Goal: Transaction & Acquisition: Purchase product/service

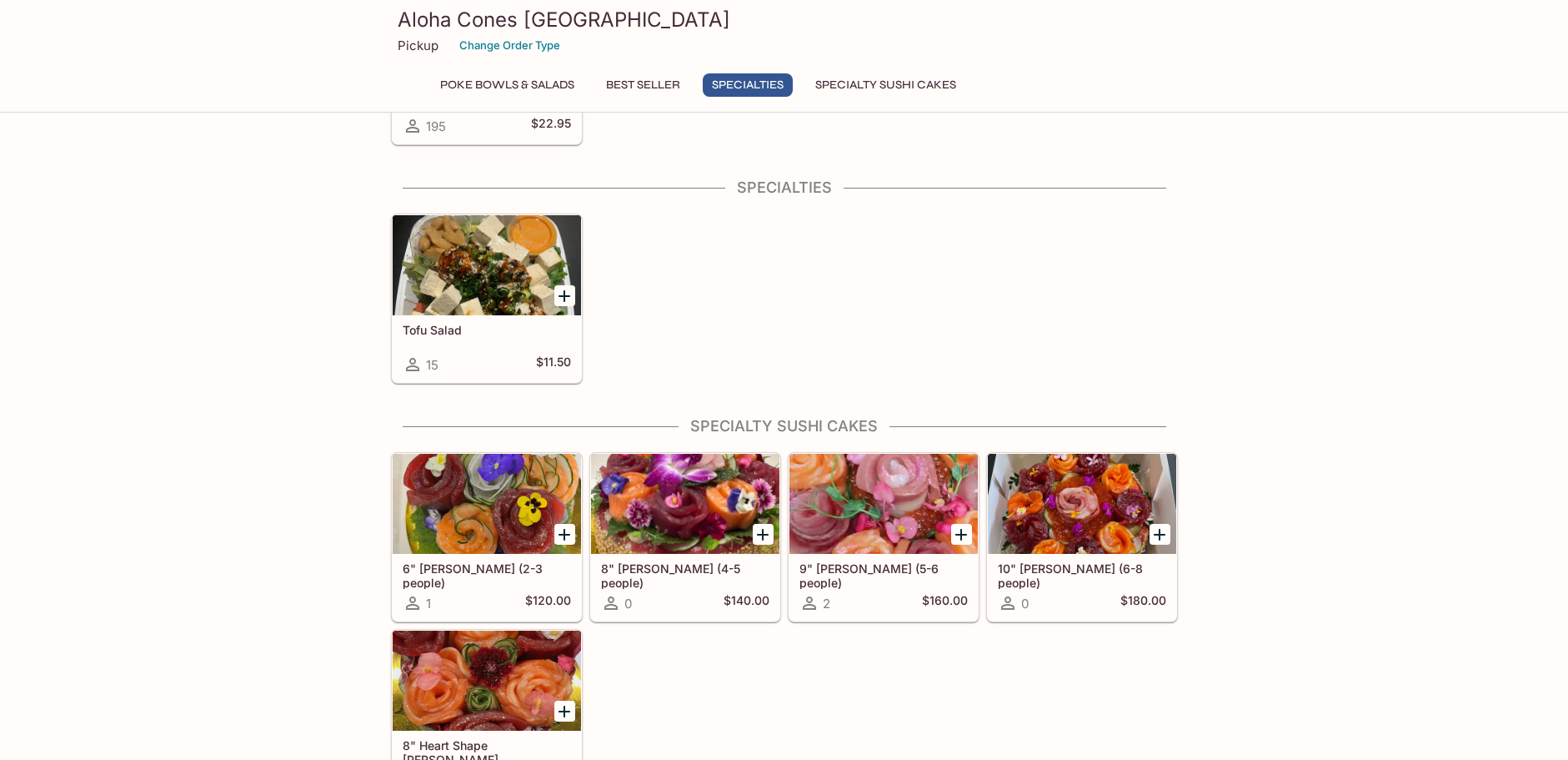
scroll to position [831, 0]
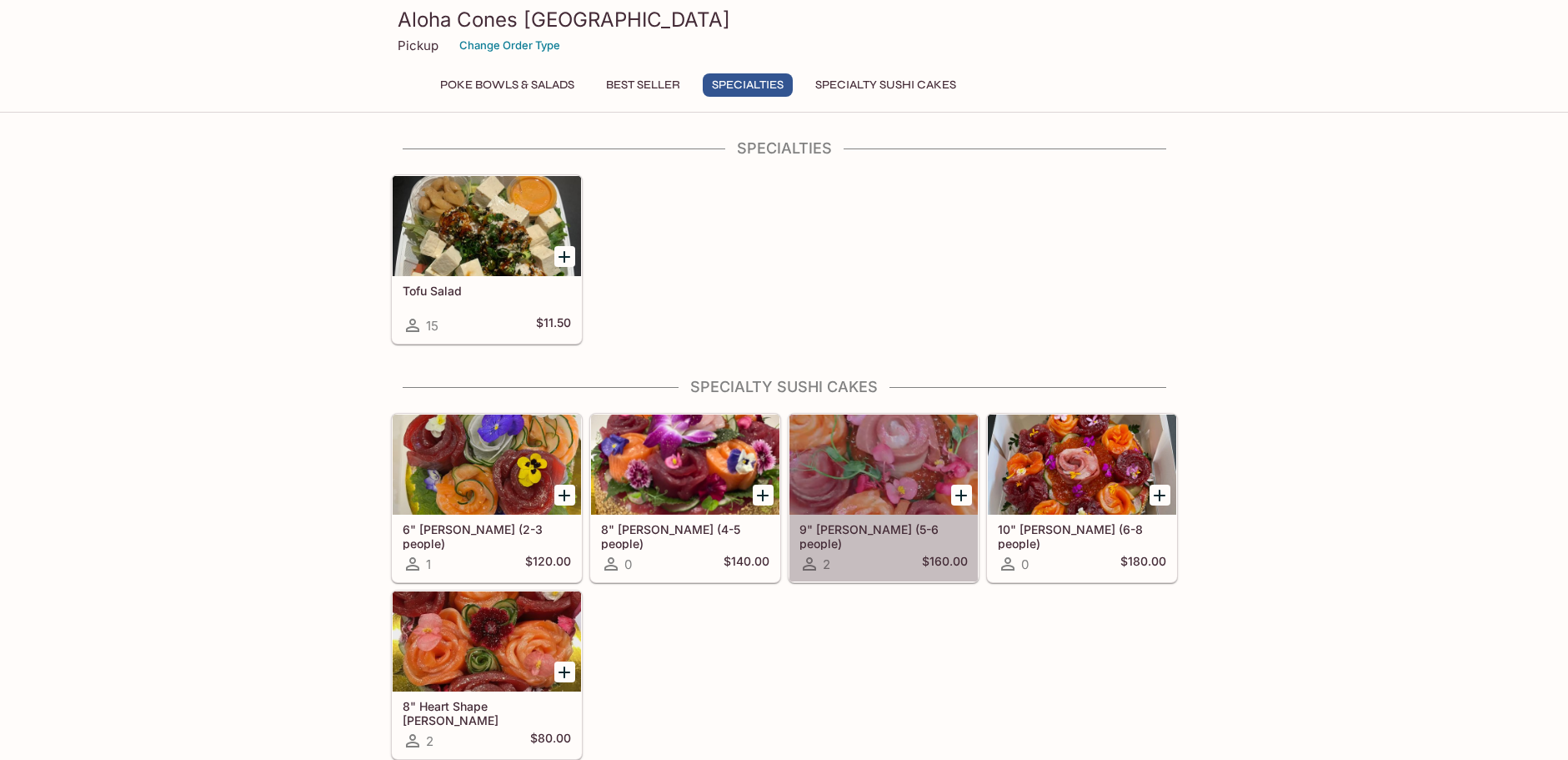
click at [889, 528] on h5 "9" Sushi Cake (5-6 people)" at bounding box center [883, 536] width 169 height 28
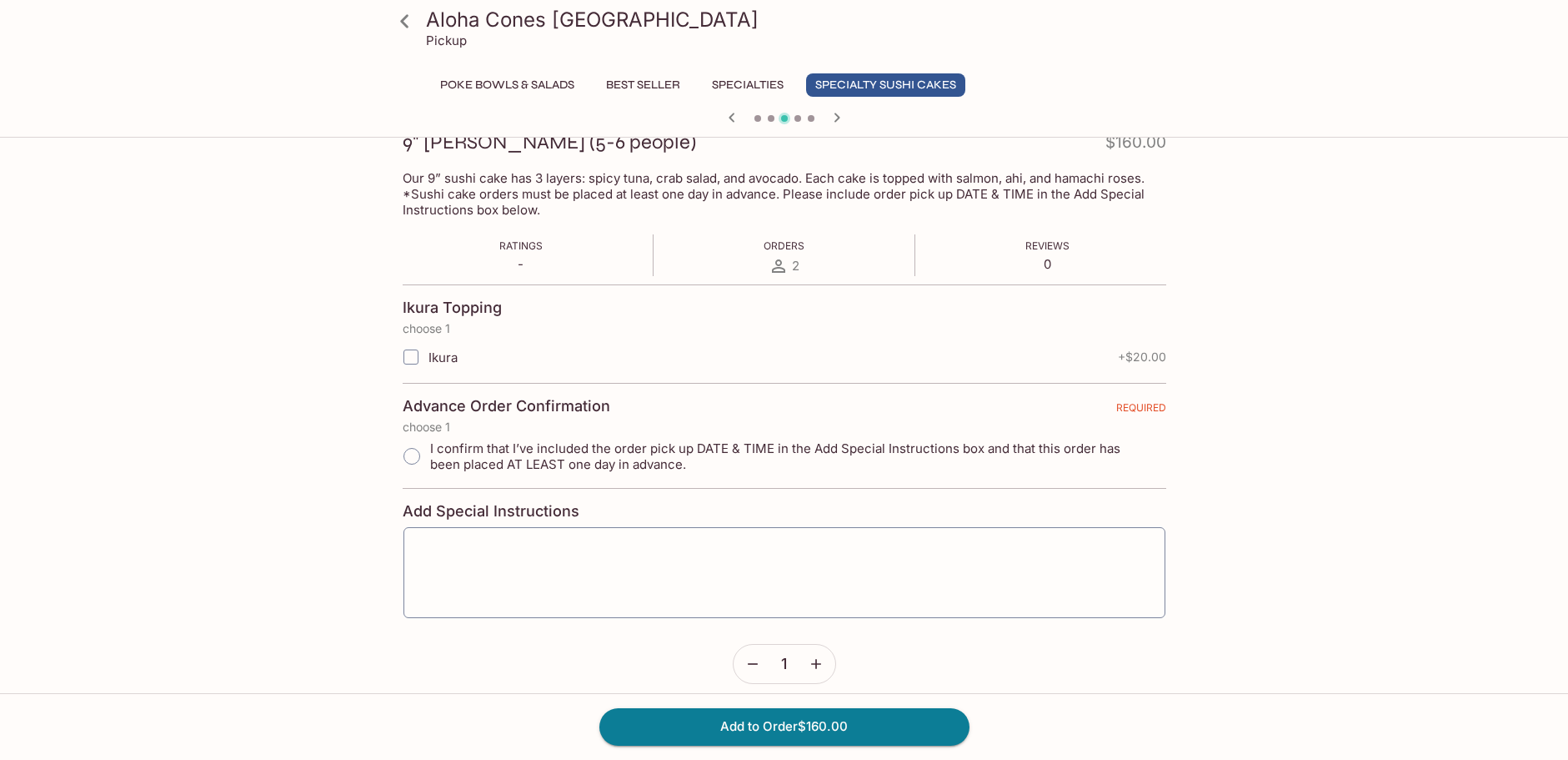
scroll to position [249, 0]
click at [412, 454] on input "I confirm that I’ve included the order pick up DATE & TIME in the Add Special I…" at bounding box center [411, 456] width 35 height 35
click at [406, 451] on input "I confirm that I’ve included the order pick up DATE & TIME in the Add Special I…" at bounding box center [411, 456] width 35 height 35
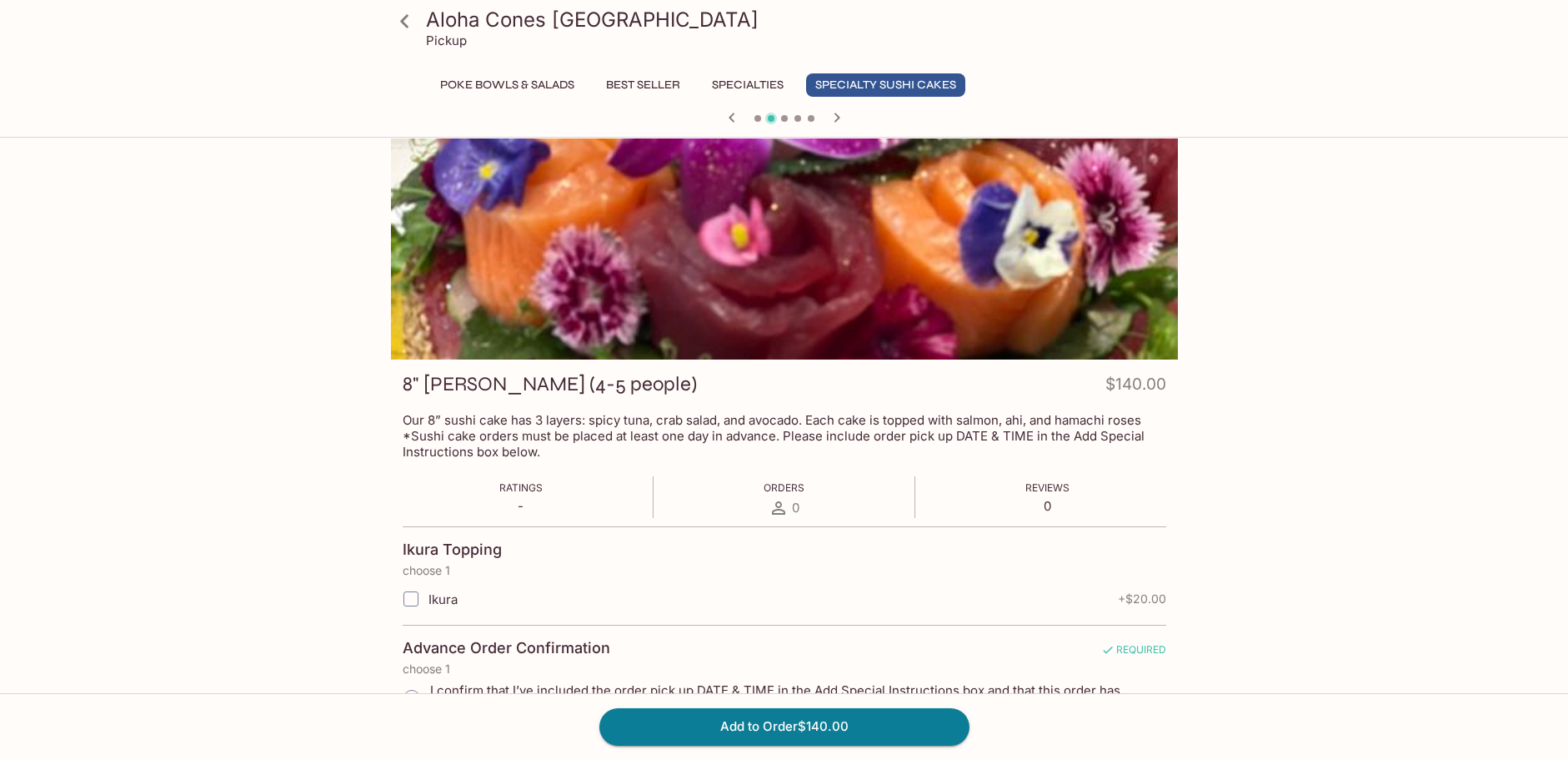
scroll to position [3, 0]
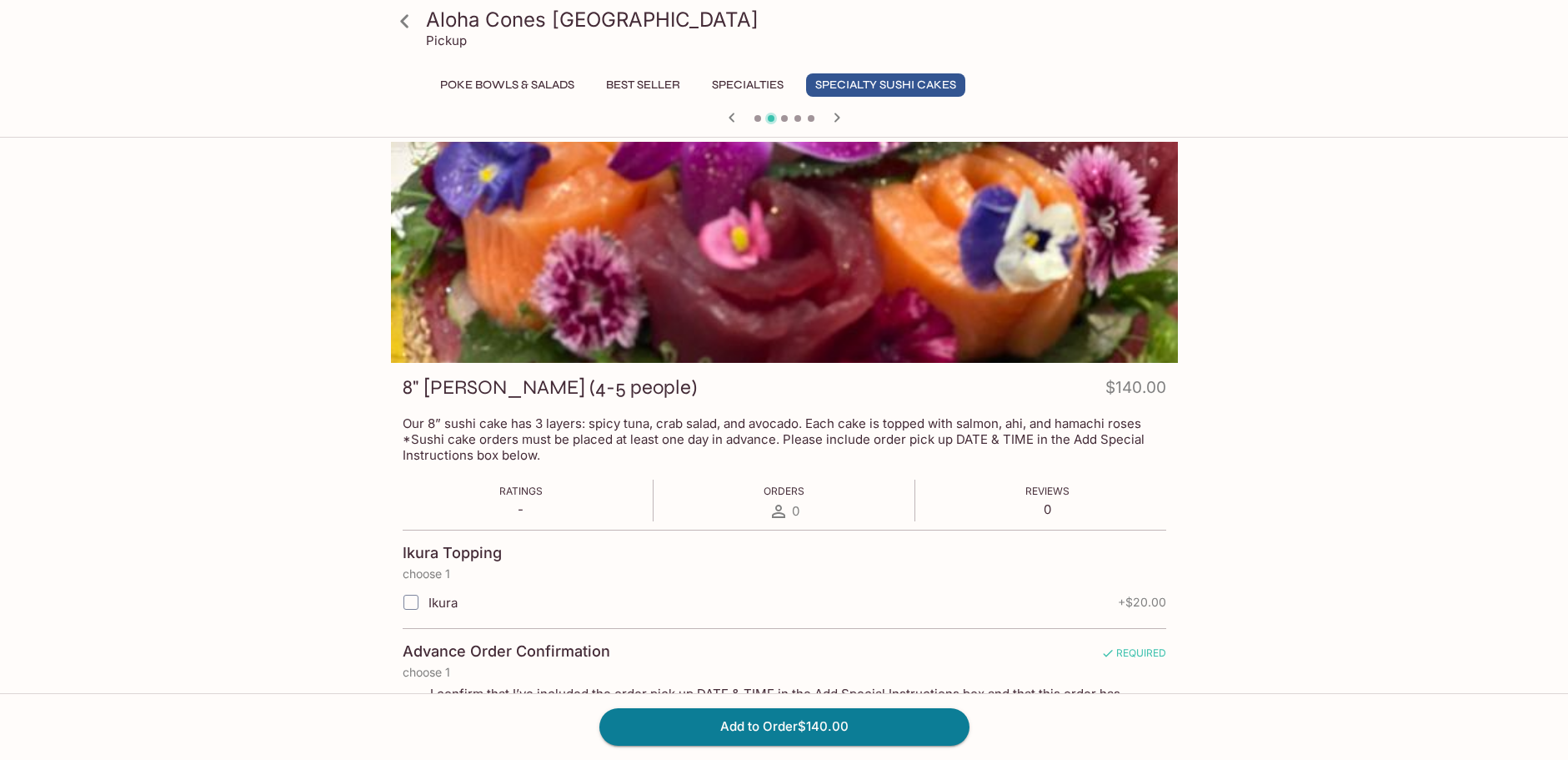
click at [836, 116] on icon "button" at bounding box center [837, 118] width 6 height 10
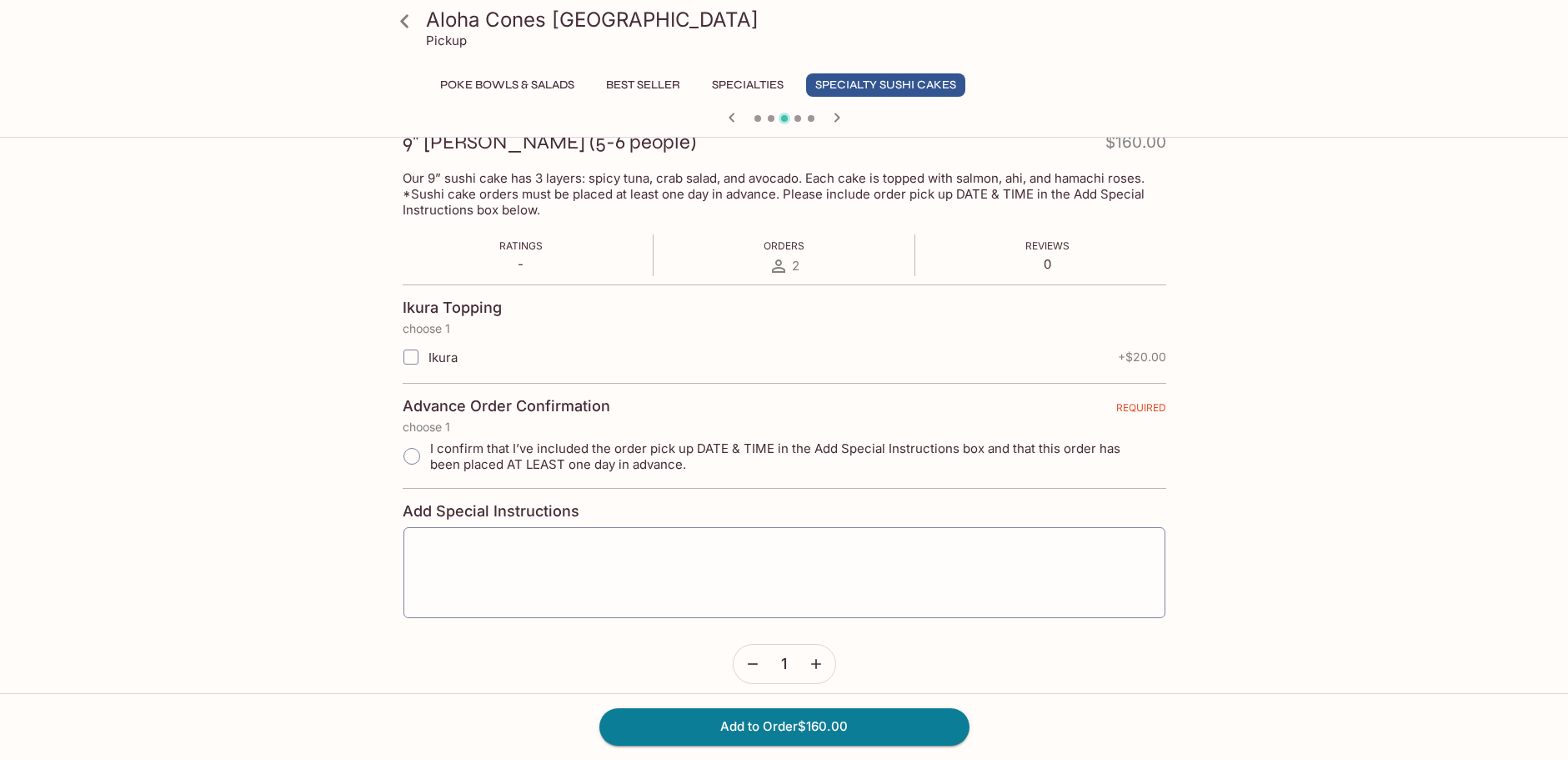
scroll to position [249, 0]
click at [842, 728] on button "Add to Order $160.00" at bounding box center [784, 726] width 370 height 37
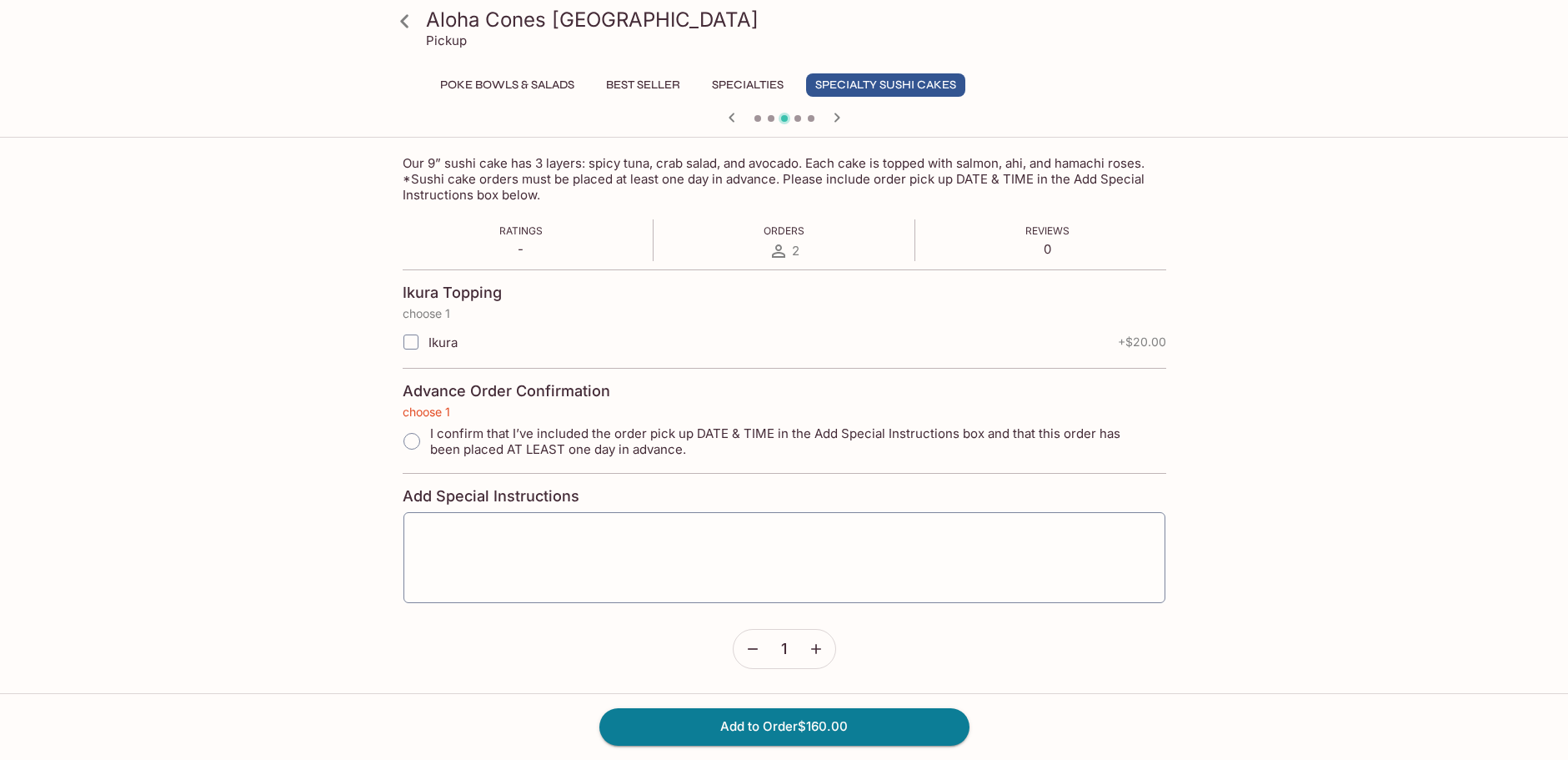
click at [980, 388] on div "Advance Order Confirmation" at bounding box center [784, 394] width 764 height 23
click at [609, 399] on div "Advance Order Confirmation" at bounding box center [784, 394] width 764 height 23
click at [431, 445] on span "I confirm that I’ve included the order pick up DATE & TIME in the Add Special I…" at bounding box center [792, 441] width 723 height 32
click at [430, 445] on input "I confirm that I’ve included the order pick up DATE & TIME in the Add Special I…" at bounding box center [411, 441] width 35 height 35
radio input "true"
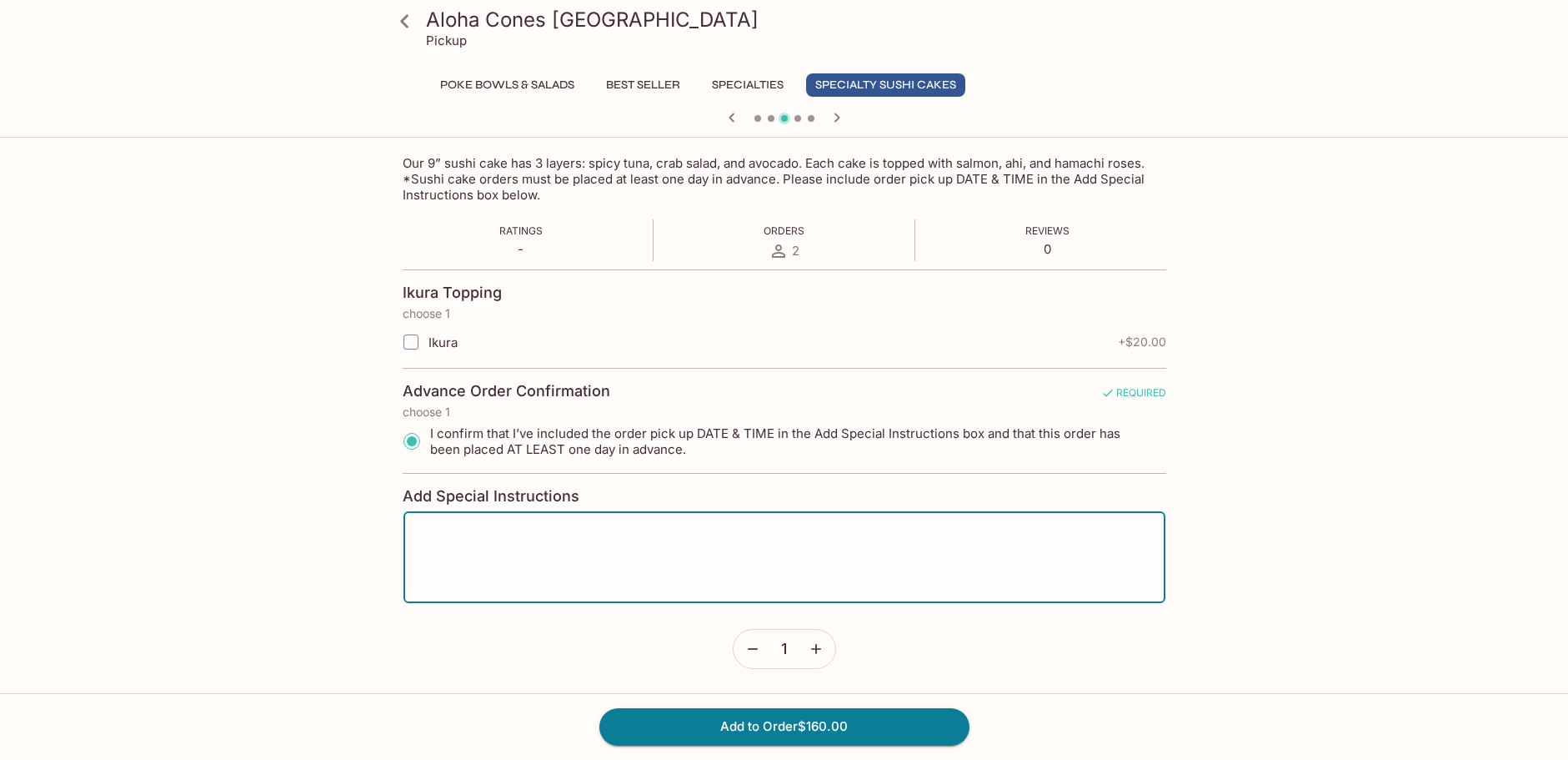
click at [792, 543] on textarea at bounding box center [784, 557] width 739 height 64
click at [920, 537] on textarea "Pick up on Monday August 18, 2025 at 3pm. Pick up by Carlene or Anthony Lihalak…" at bounding box center [784, 557] width 739 height 64
click at [637, 553] on textarea "Order placed 8/11/2025. Pick up on Monday August 18, 2025 at 3pm. Pick up by Ca…" at bounding box center [784, 557] width 739 height 64
type textarea "Order placed 8/11/2025. Pick up on Monday August 18, 2025 at 2pm. Pick up by Ca…"
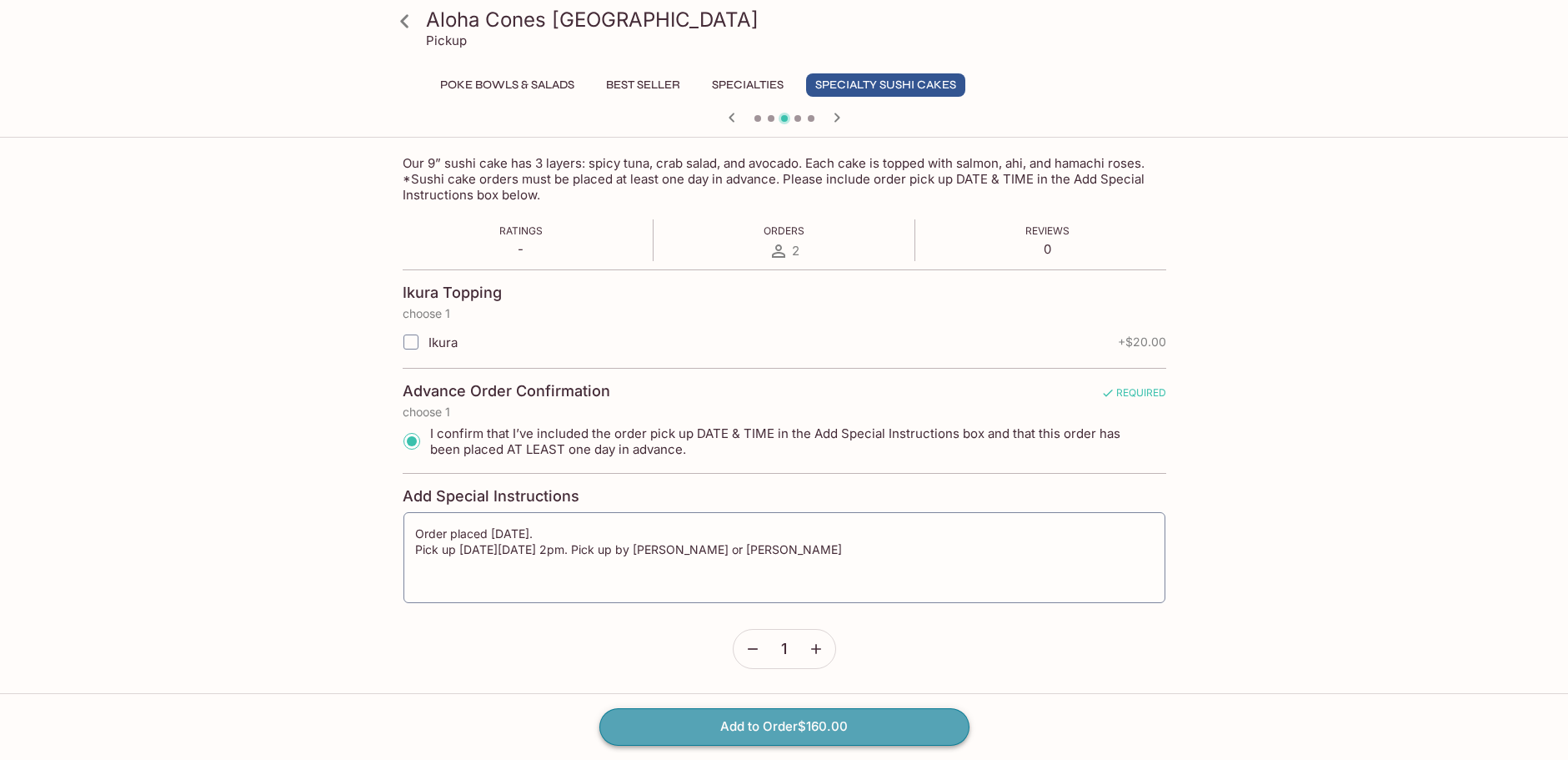
click at [844, 730] on button "Add to Order $160.00" at bounding box center [784, 726] width 370 height 37
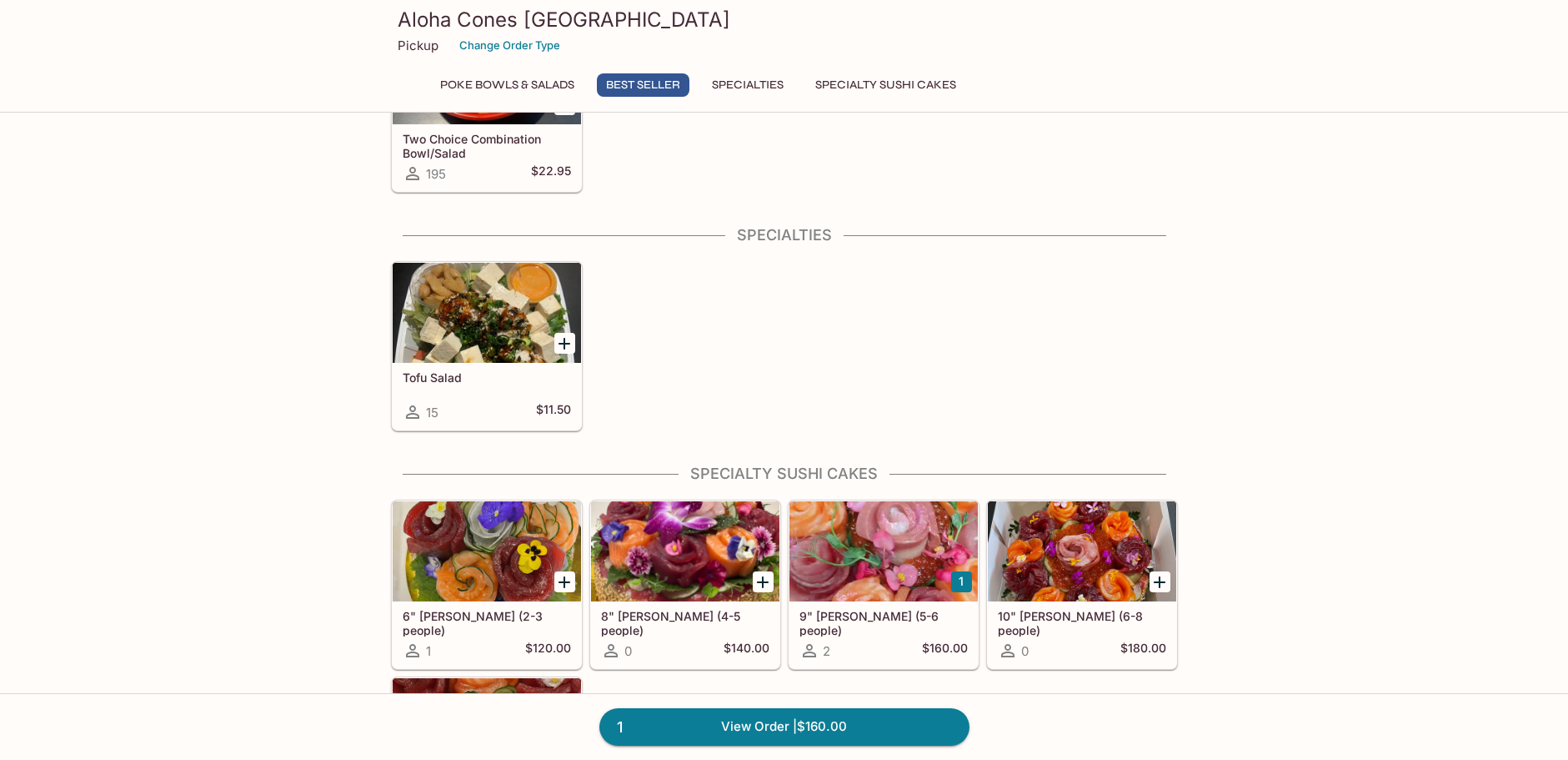
scroll to position [747, 0]
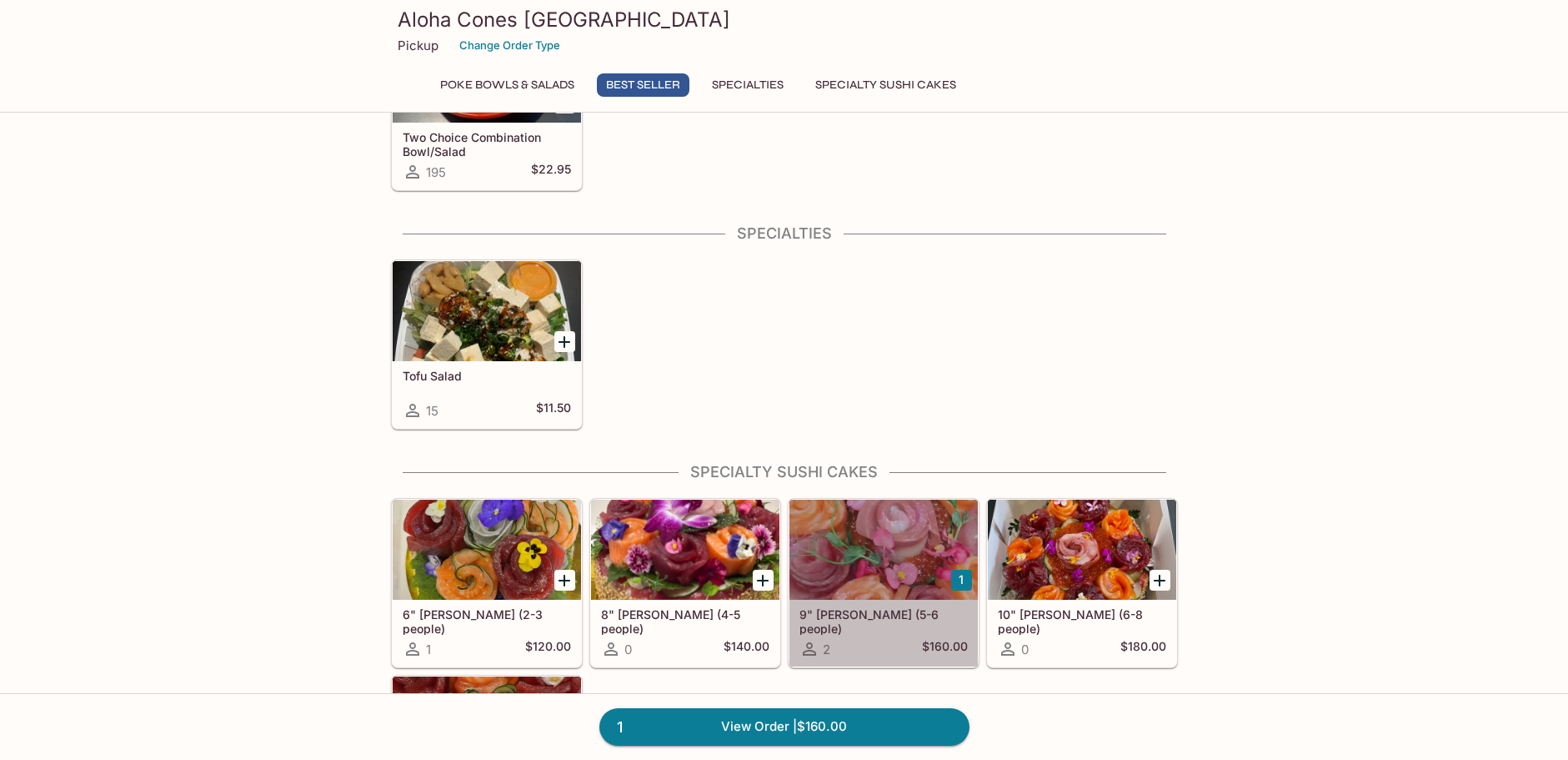
click at [896, 618] on h5 "9" [PERSON_NAME] (5-6 people)" at bounding box center [883, 620] width 169 height 28
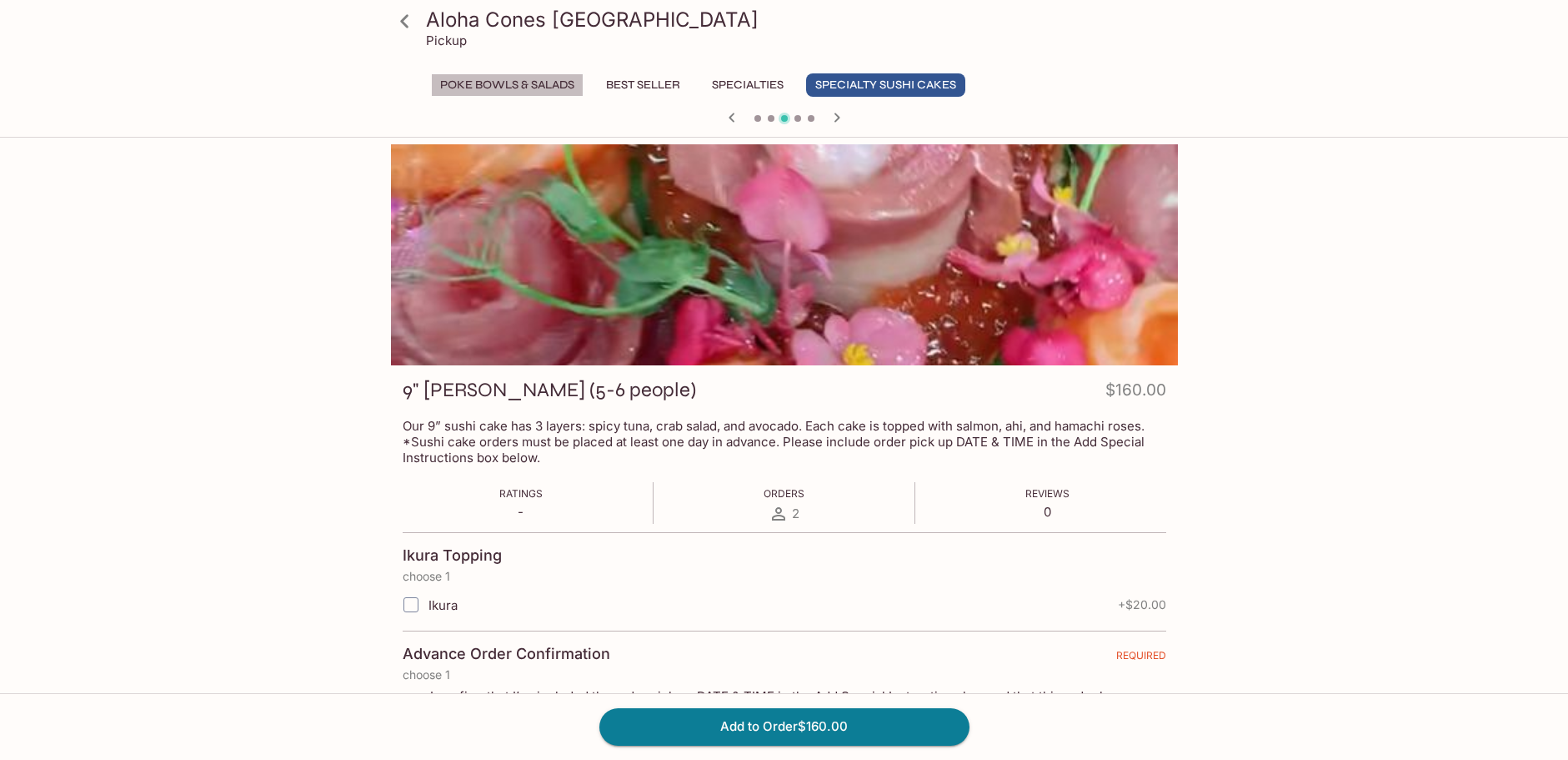
click at [482, 85] on button "Poke Bowls & Salads" at bounding box center [508, 85] width 152 height 23
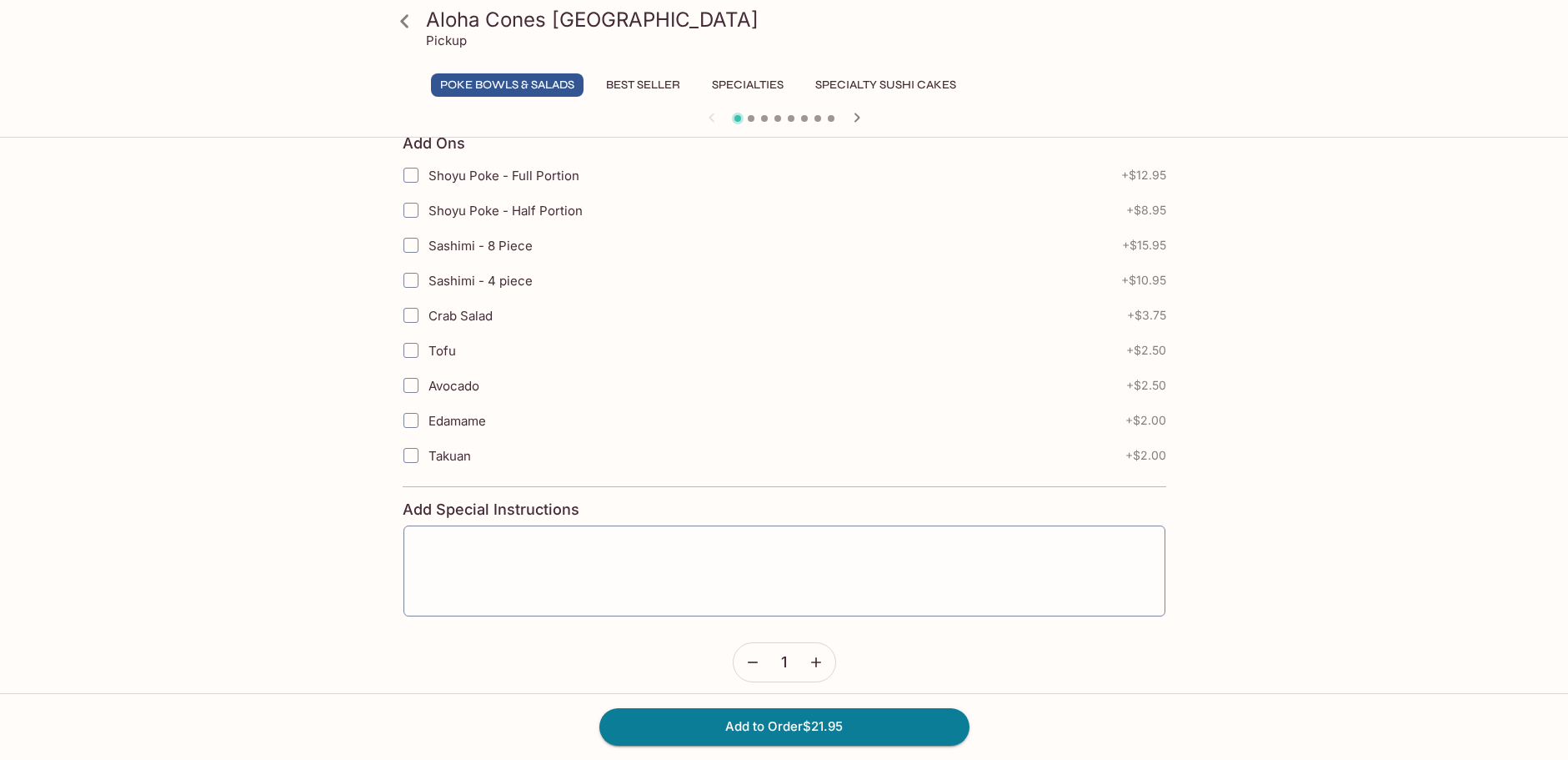
scroll to position [631, 0]
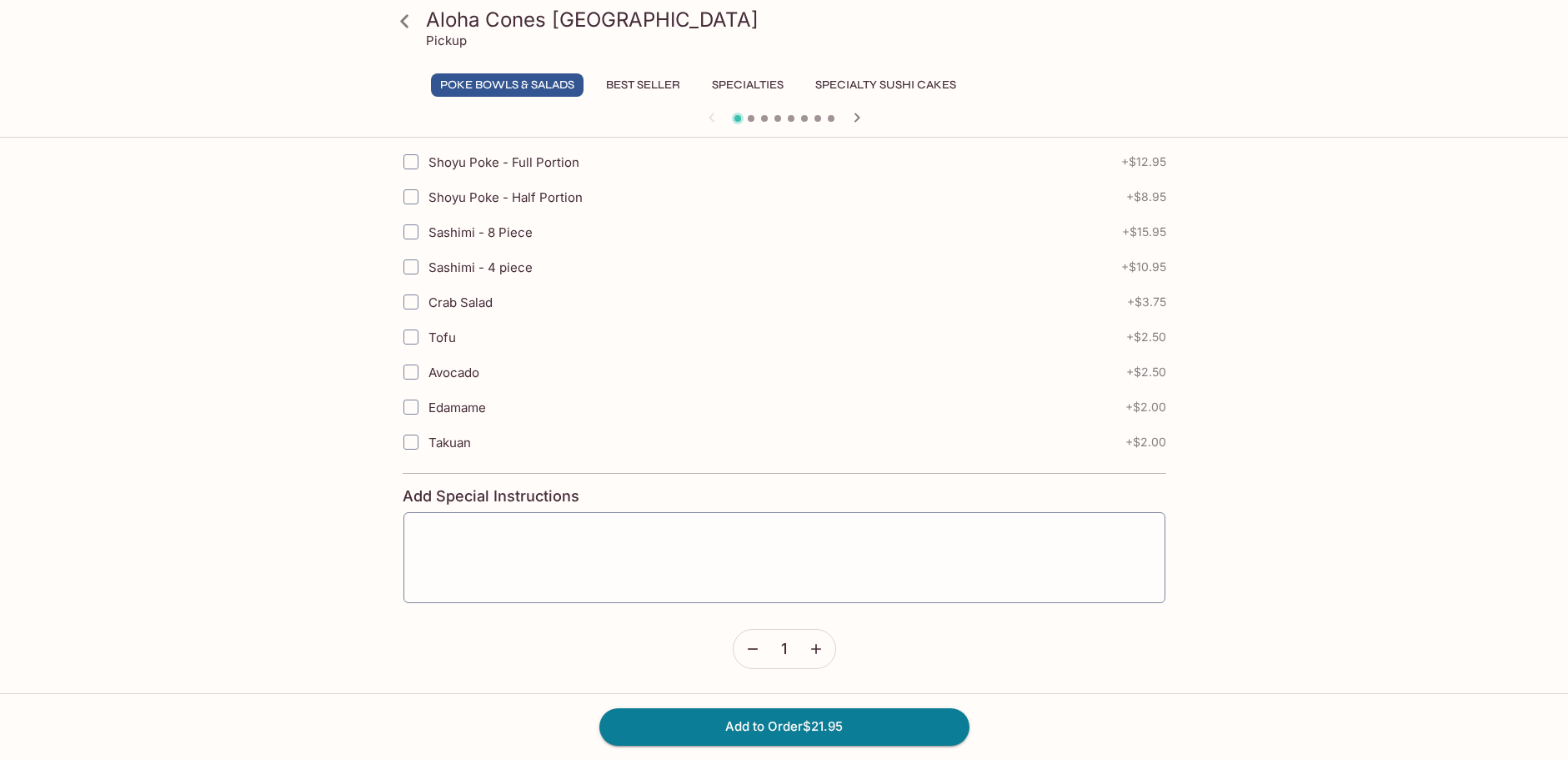
click at [408, 22] on icon at bounding box center [405, 21] width 29 height 29
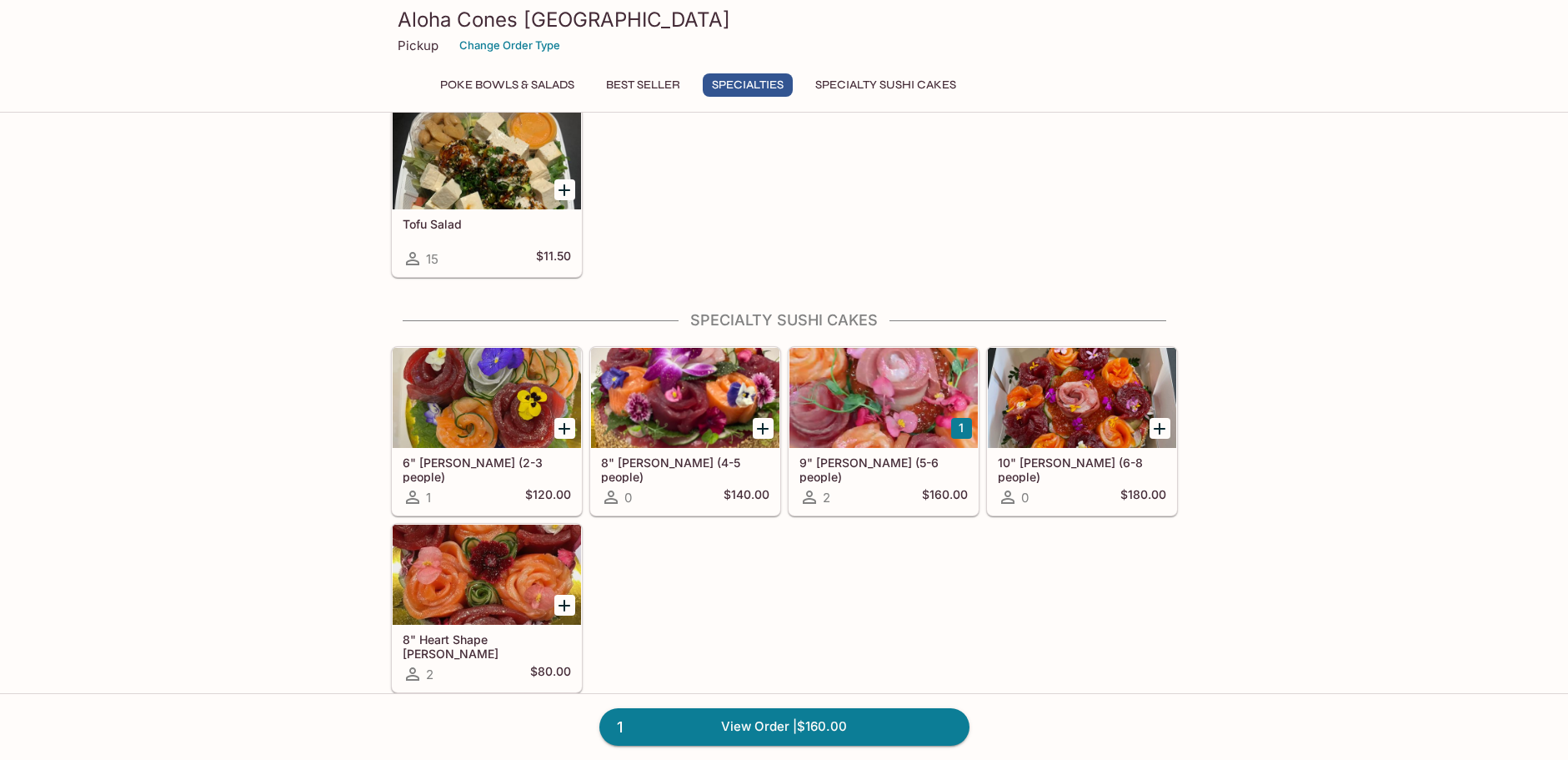
scroll to position [915, 0]
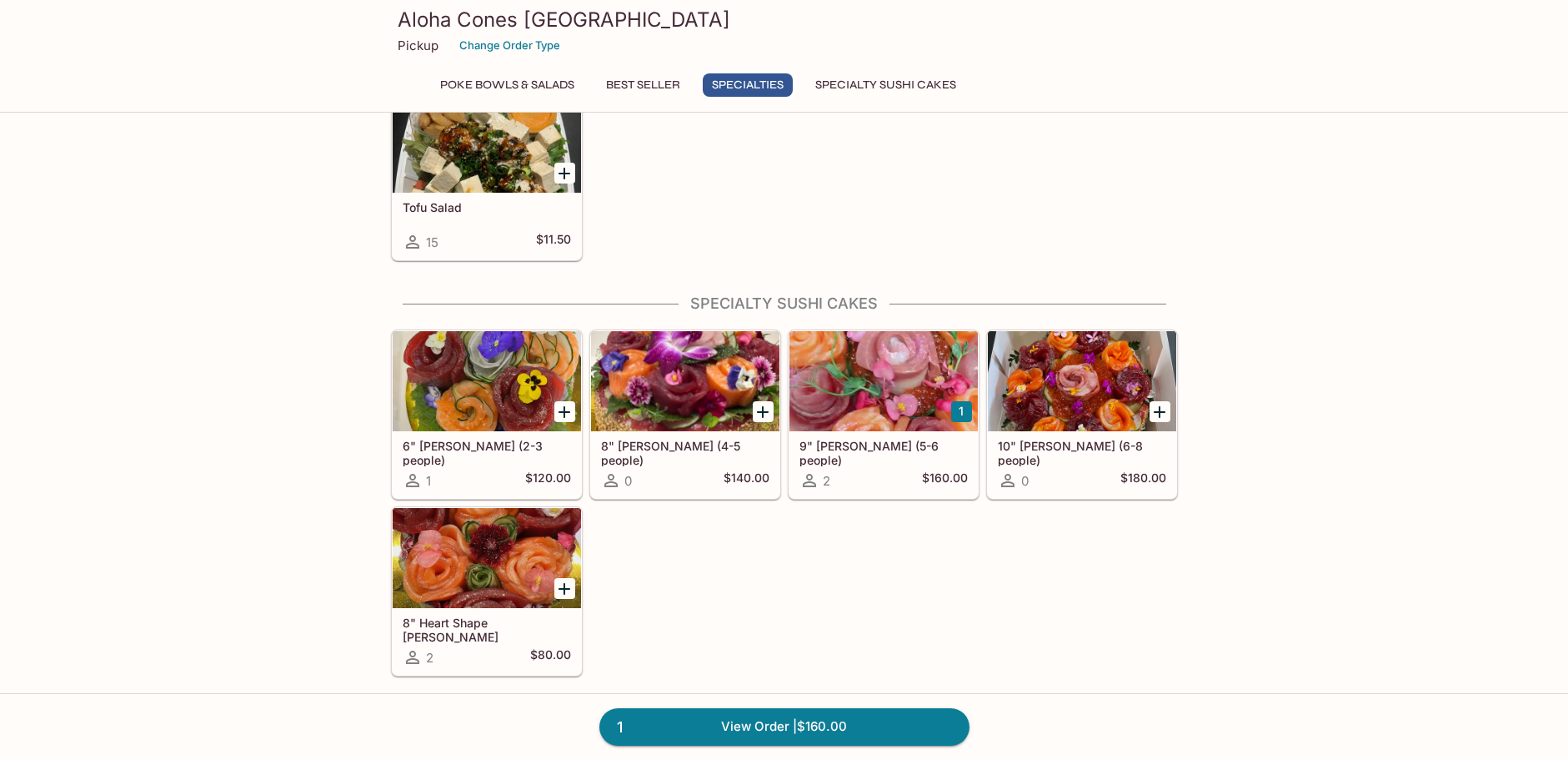
click at [681, 442] on h5 "8" [PERSON_NAME] (4-5 people)" at bounding box center [685, 452] width 169 height 28
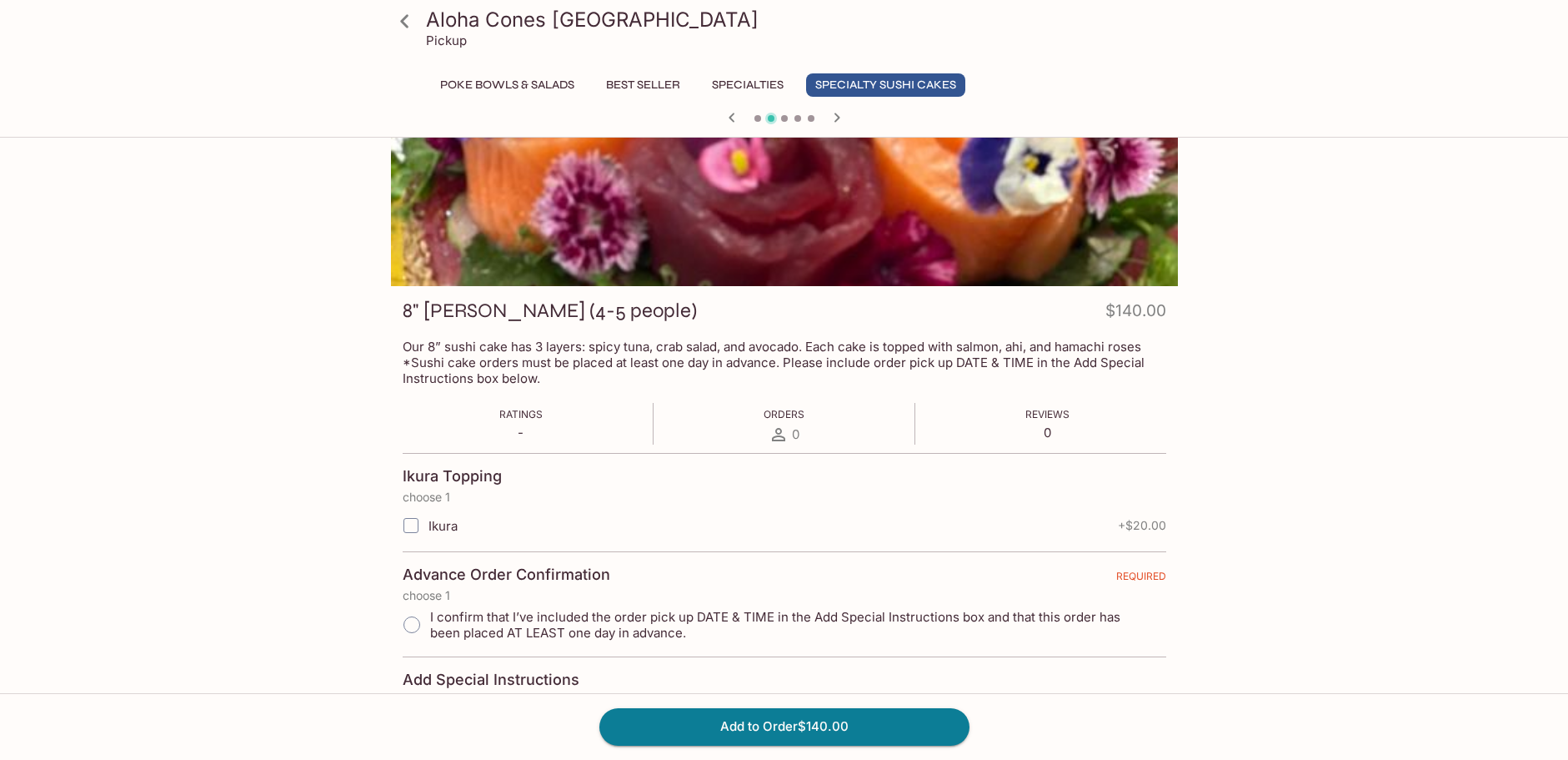
scroll to position [263, 0]
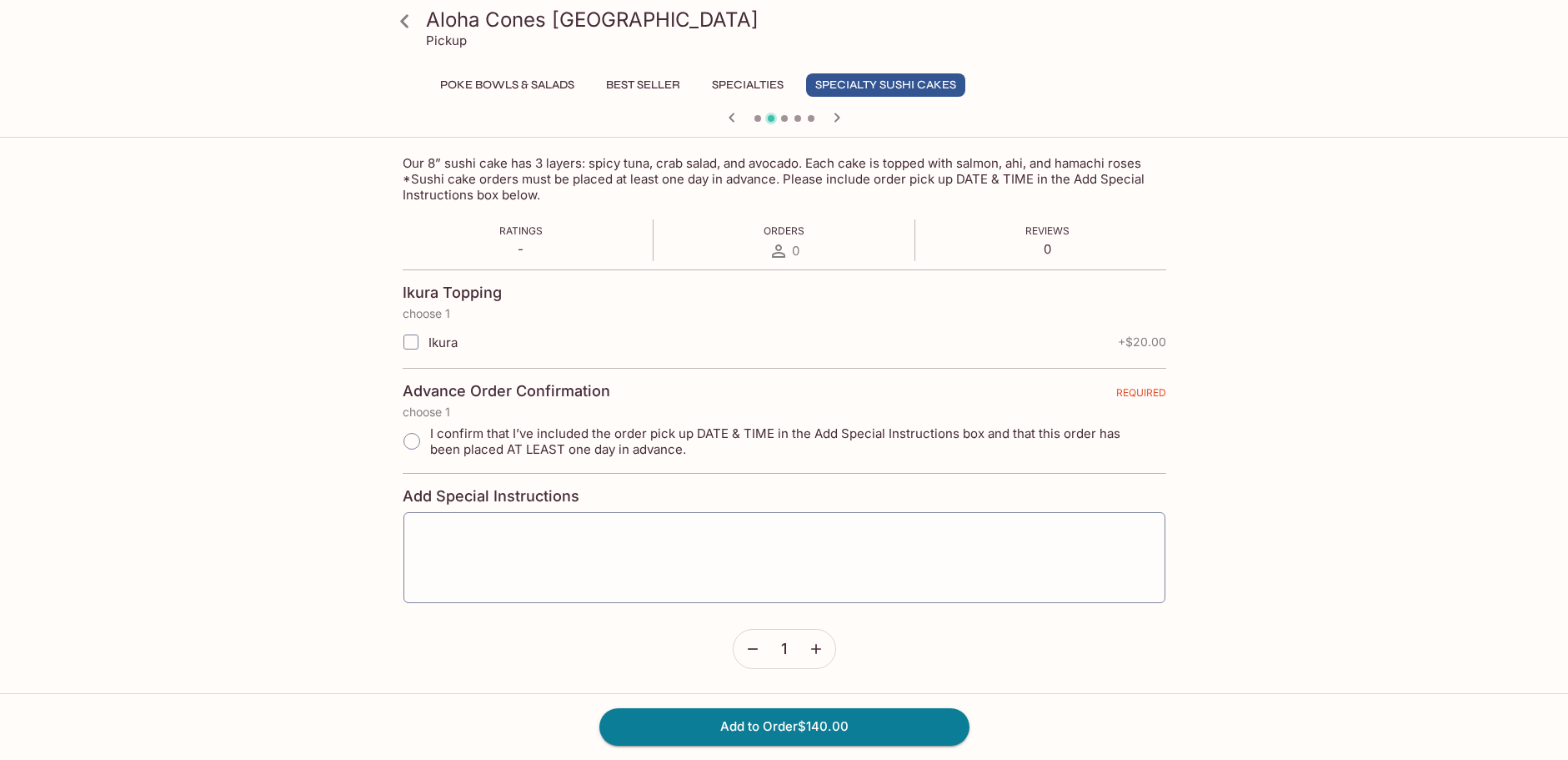
click at [417, 440] on input "I confirm that I’ve included the order pick up DATE & TIME in the Add Special I…" at bounding box center [411, 441] width 35 height 35
radio input "true"
click at [616, 537] on textarea at bounding box center [784, 557] width 739 height 64
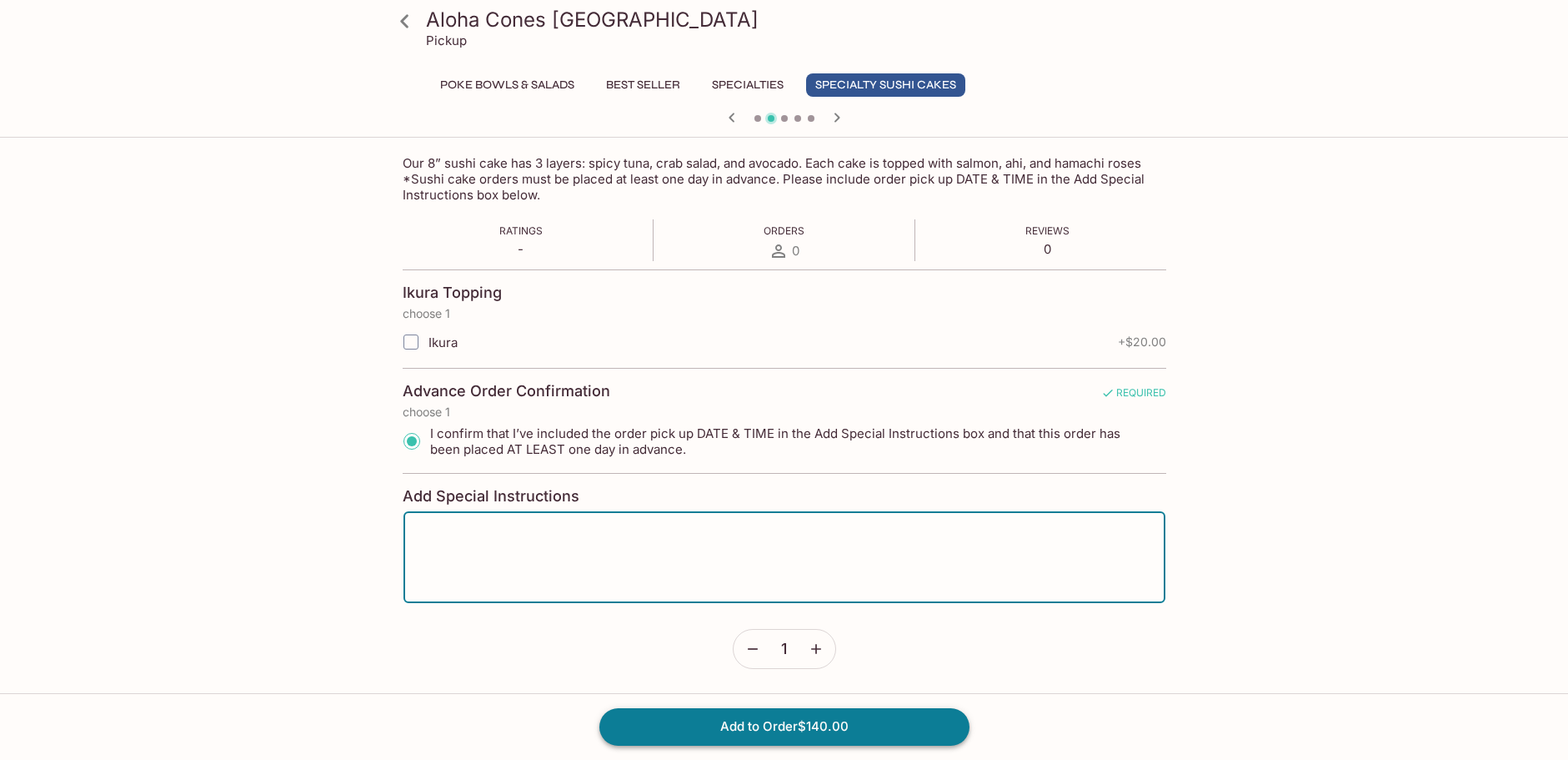
click at [758, 733] on button "Add to Order $140.00" at bounding box center [784, 726] width 370 height 37
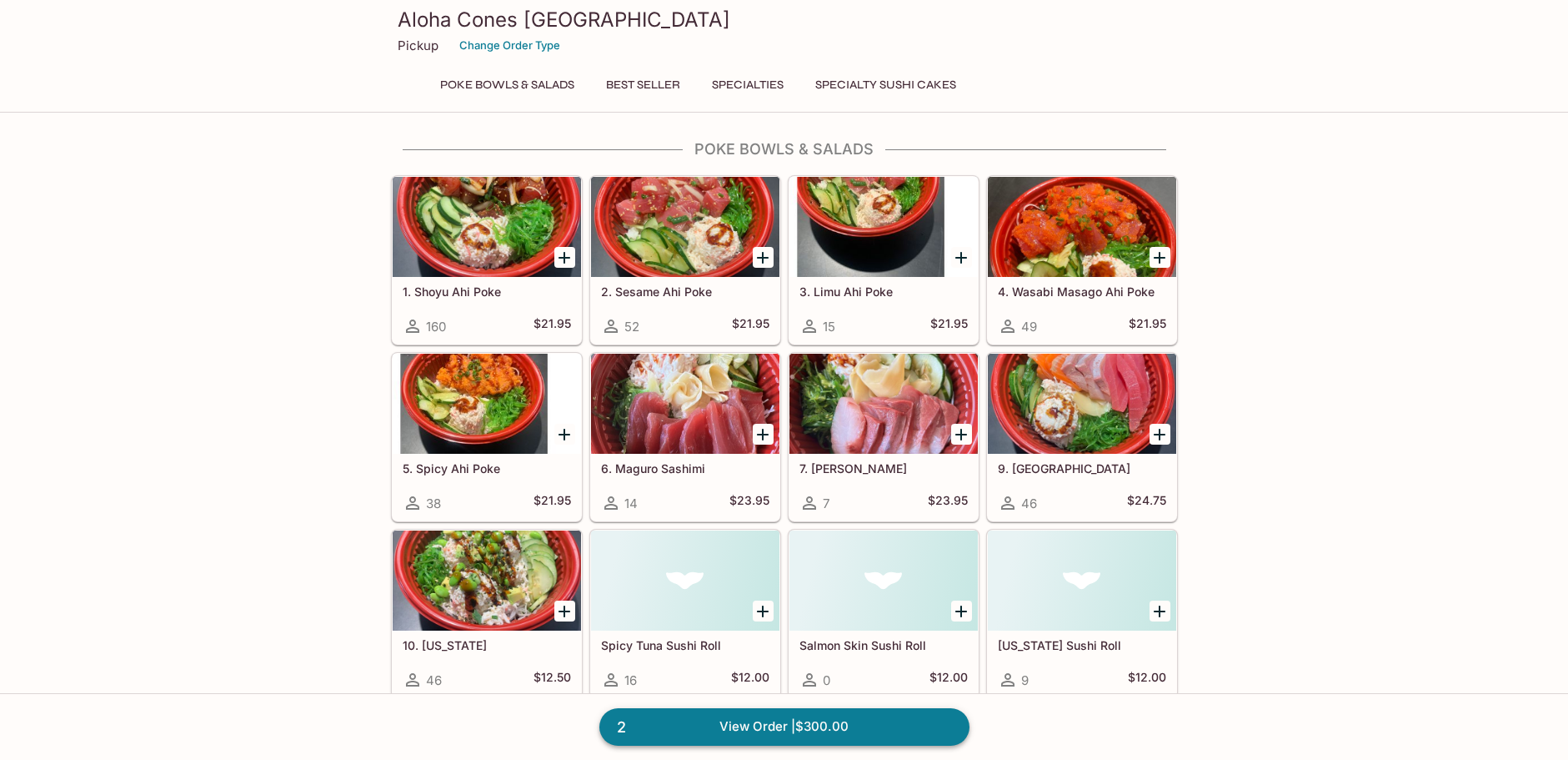
click at [797, 721] on link "2 View Order | $300.00" at bounding box center [784, 726] width 370 height 37
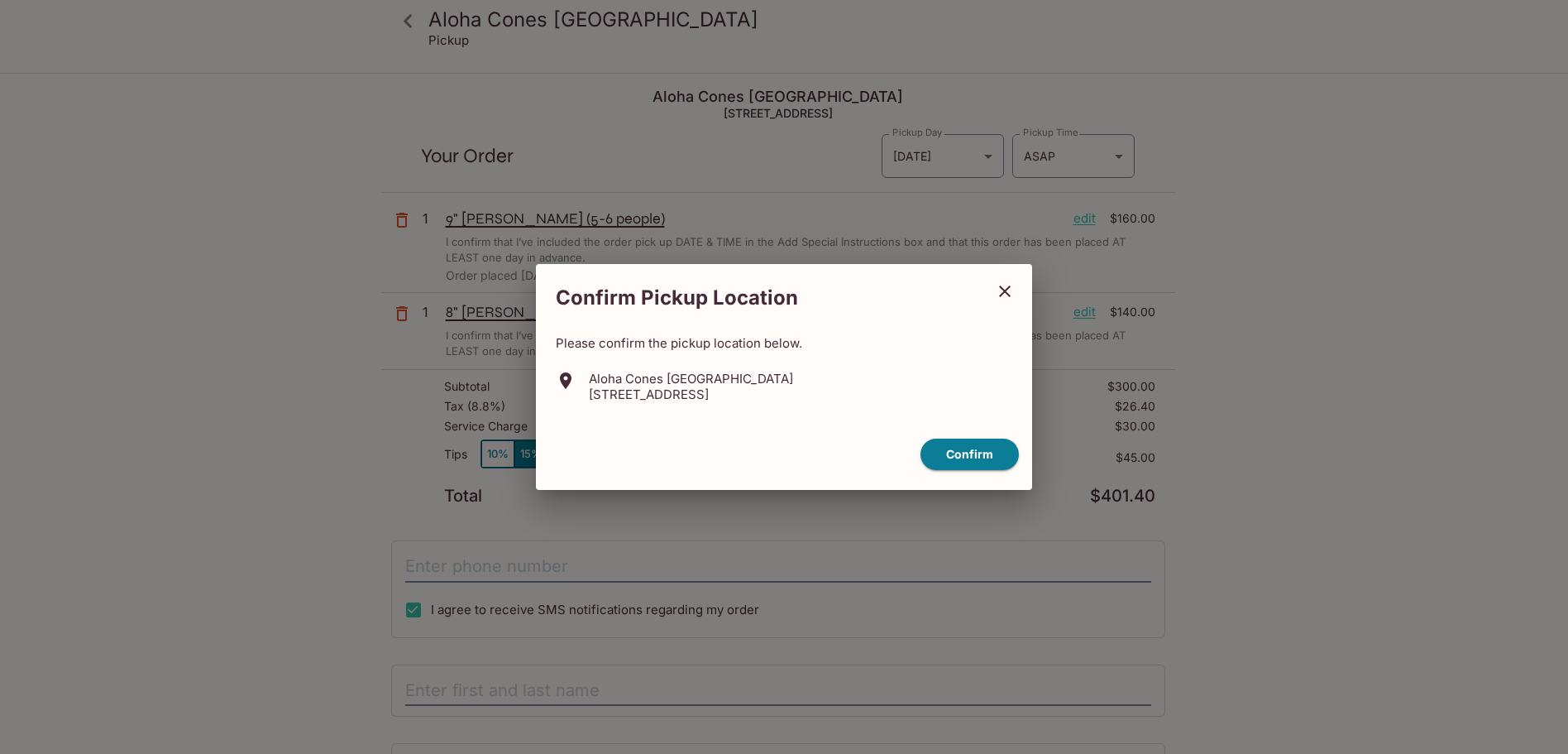
click at [1007, 292] on icon "close" at bounding box center [1005, 291] width 11 height 11
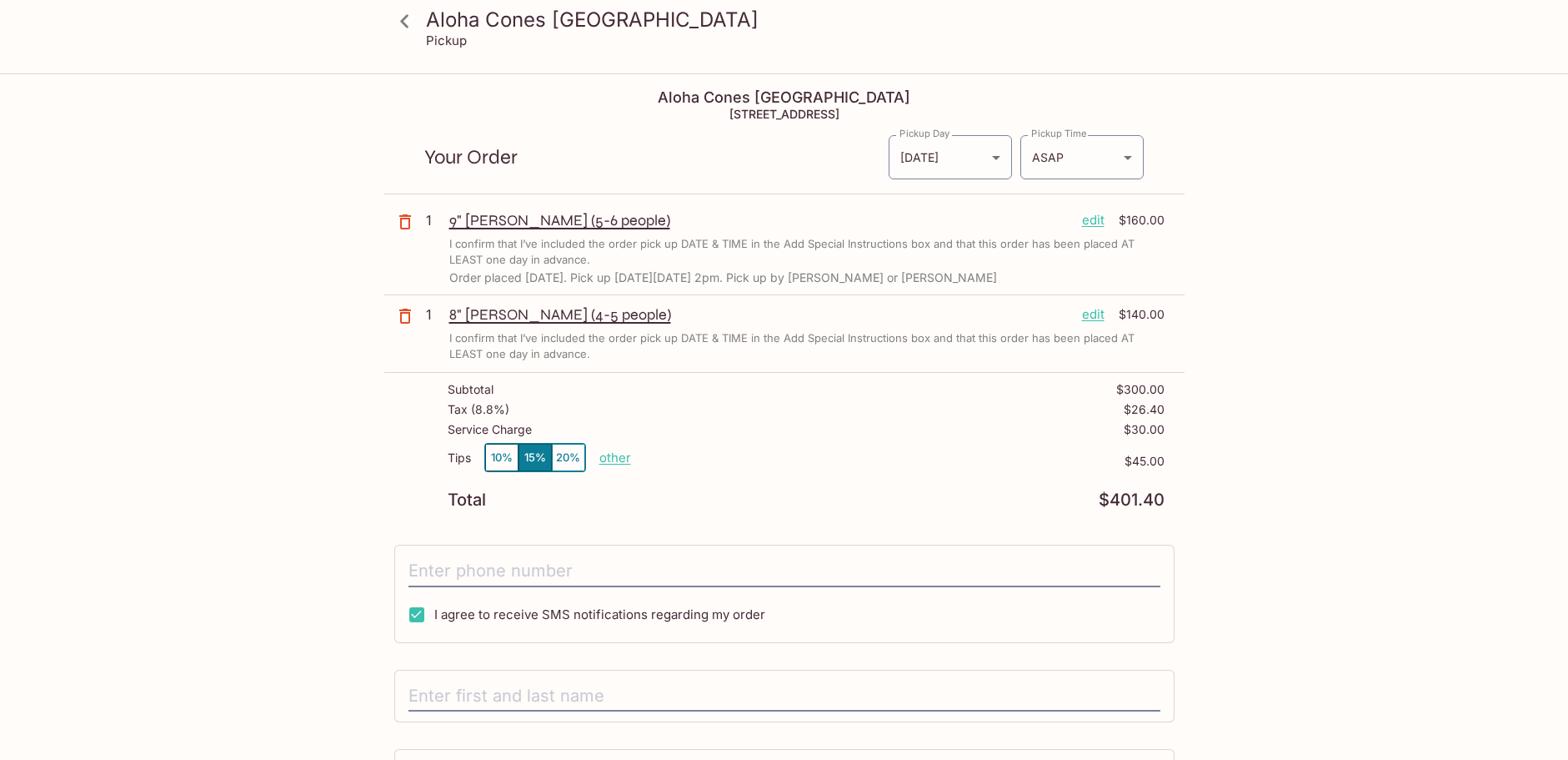
click at [1093, 222] on p "edit" at bounding box center [1093, 220] width 22 height 18
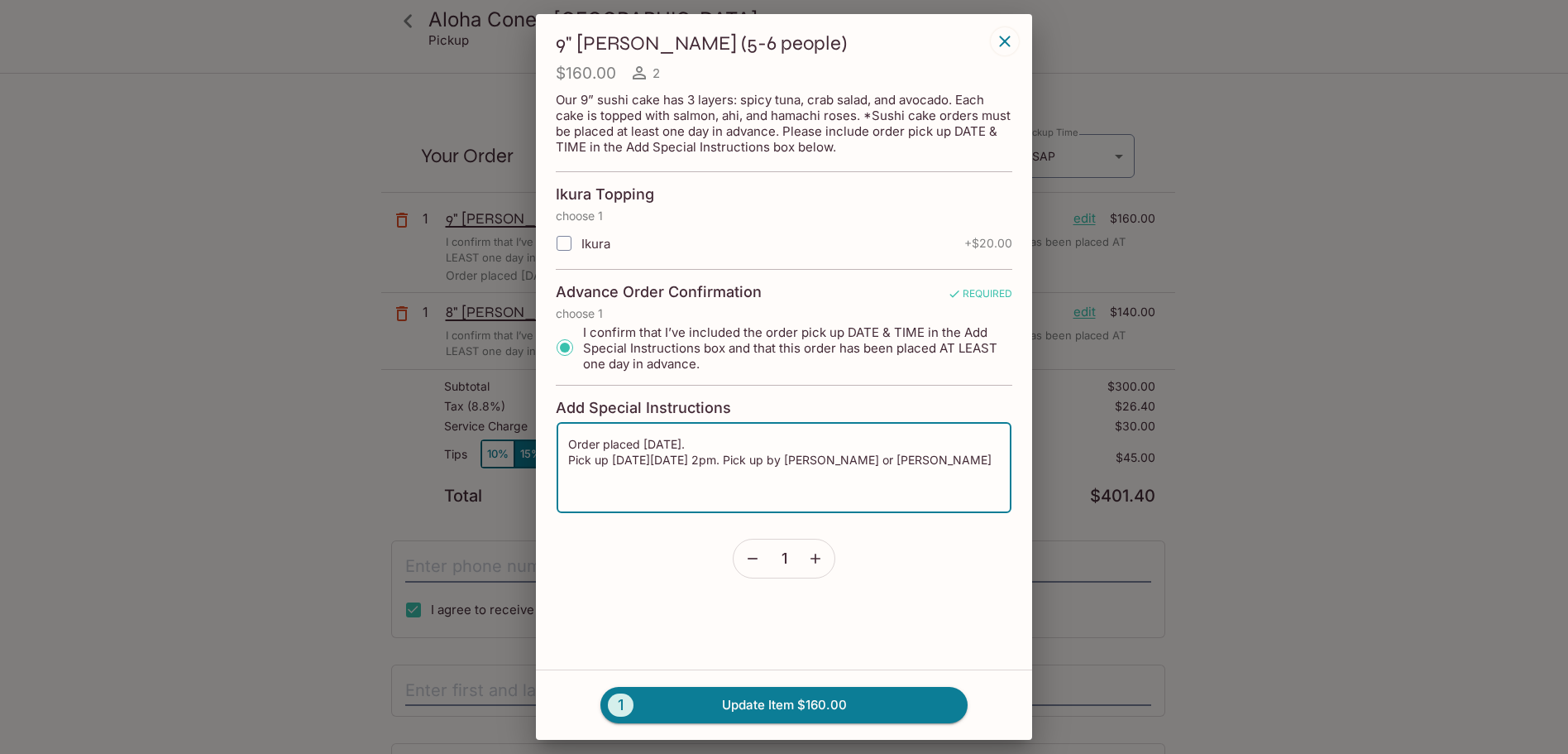
drag, startPoint x: 619, startPoint y: 478, endPoint x: 558, endPoint y: 441, distance: 71.3
click at [558, 441] on div "Order placed [DATE]. Pick up [DATE][DATE] 2pm. Pick up by [PERSON_NAME] or [PER…" at bounding box center [784, 468] width 457 height 92
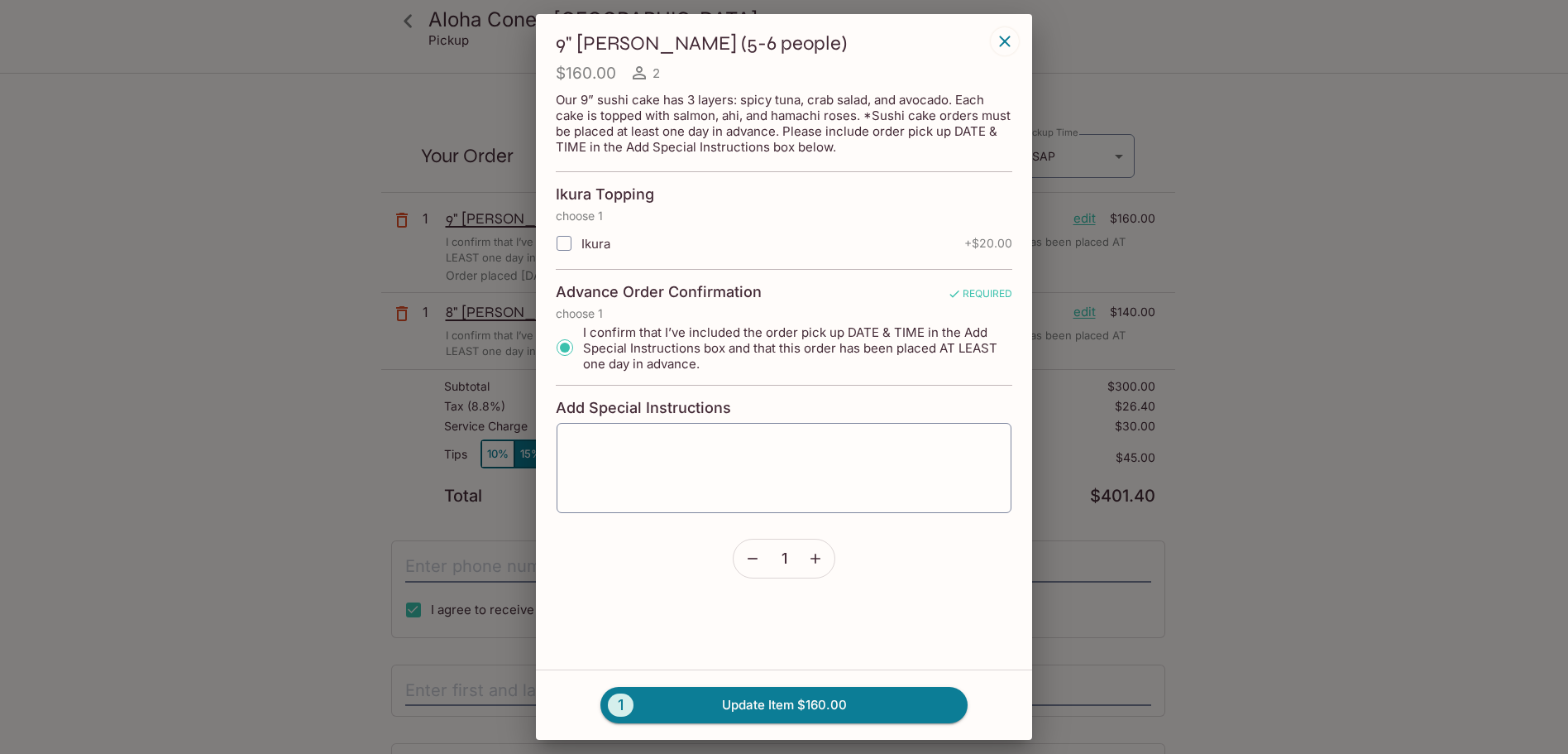
drag, startPoint x: 986, startPoint y: 37, endPoint x: 979, endPoint y: 65, distance: 28.9
click at [986, 39] on div "9" Sushi Cake (5-6 people) $160.00 2 Our 9” sushi cake has 3 layers: spicy tuna…" at bounding box center [784, 304] width 457 height 548
click at [995, 39] on button "button" at bounding box center [1004, 41] width 28 height 28
type textarea "Order placed [DATE]. Pick up [DATE][DATE] 2pm. Pick up by [PERSON_NAME] or [PER…"
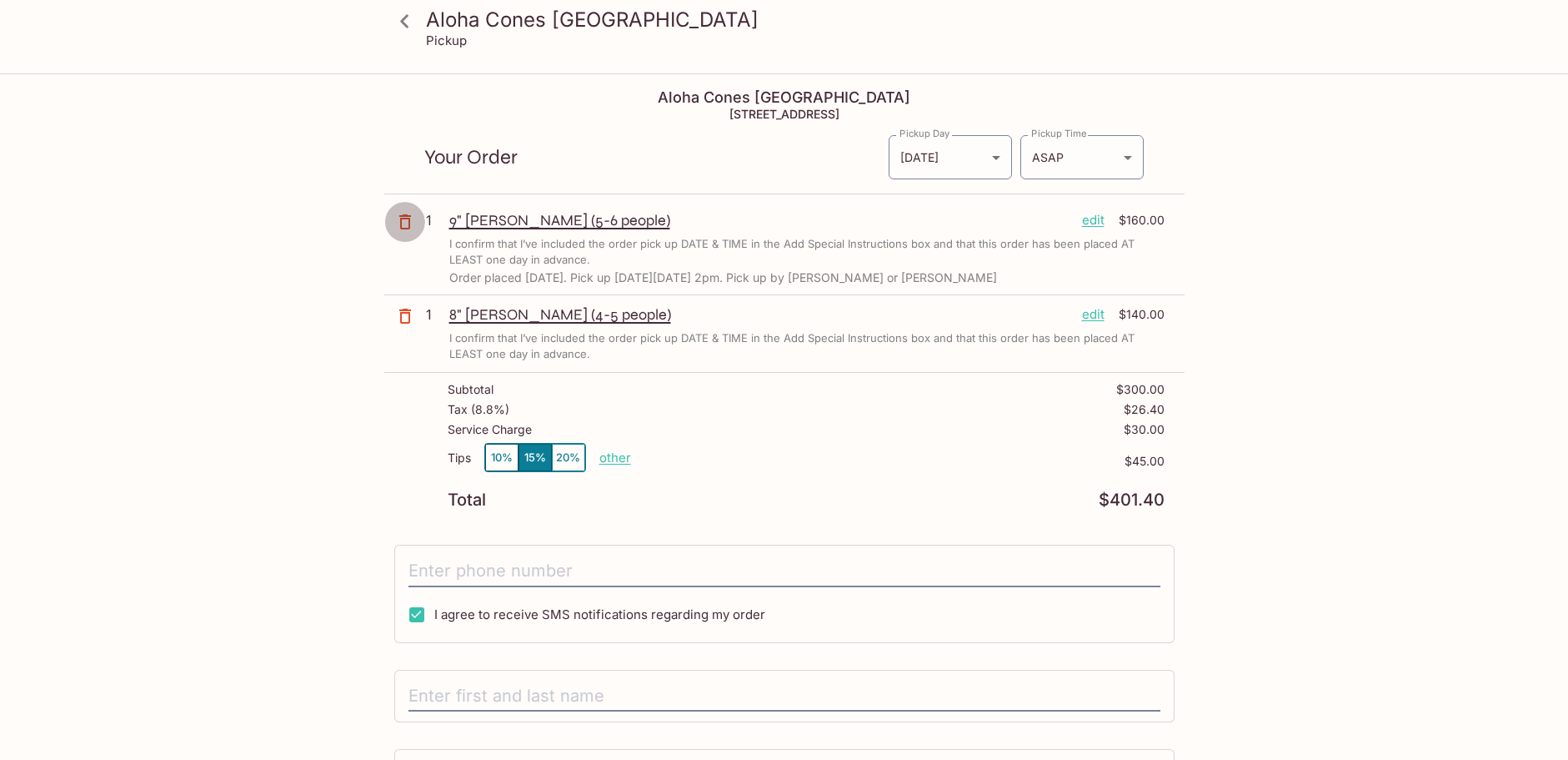
click at [406, 219] on icon "button" at bounding box center [405, 222] width 20 height 20
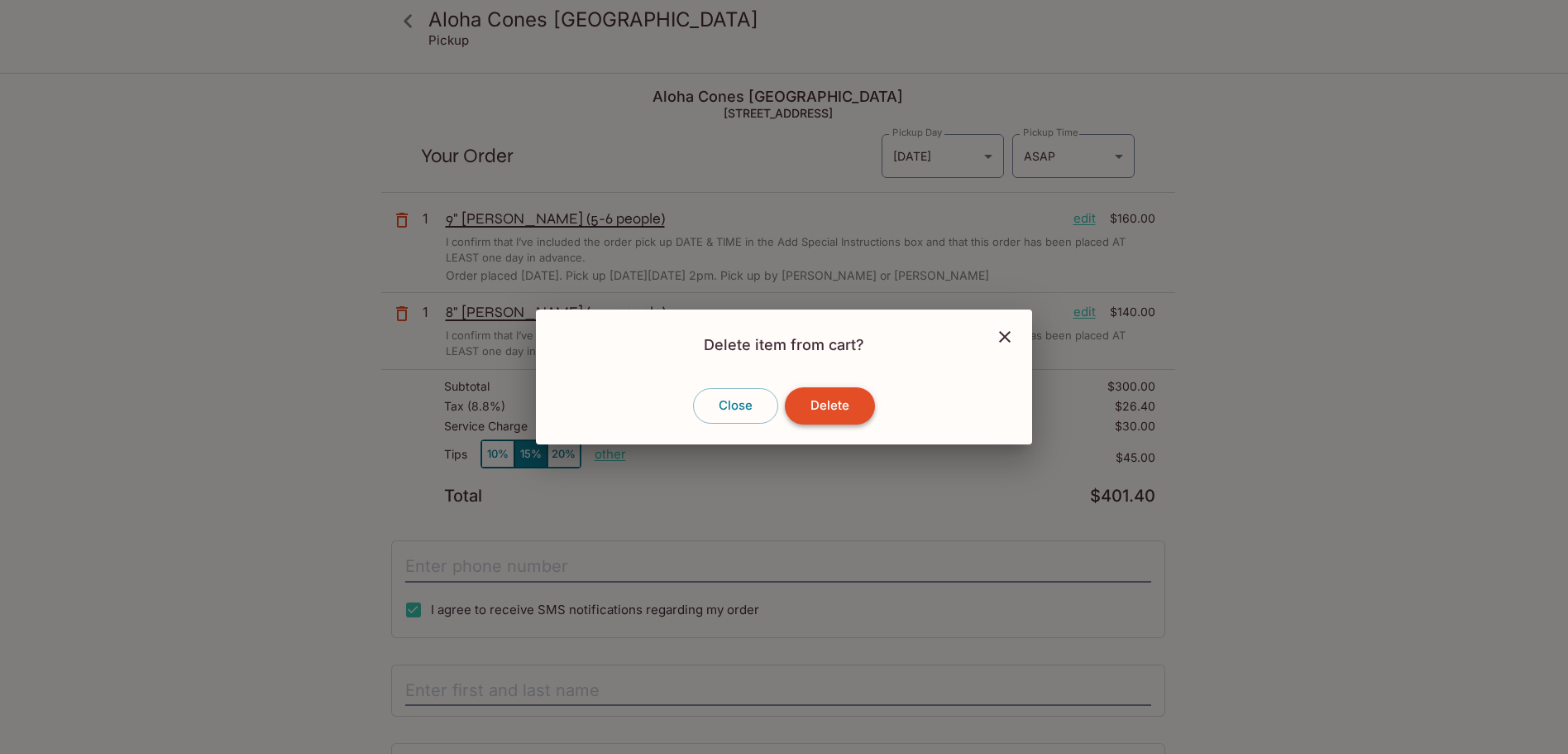
click at [808, 397] on button "Delete" at bounding box center [830, 405] width 90 height 36
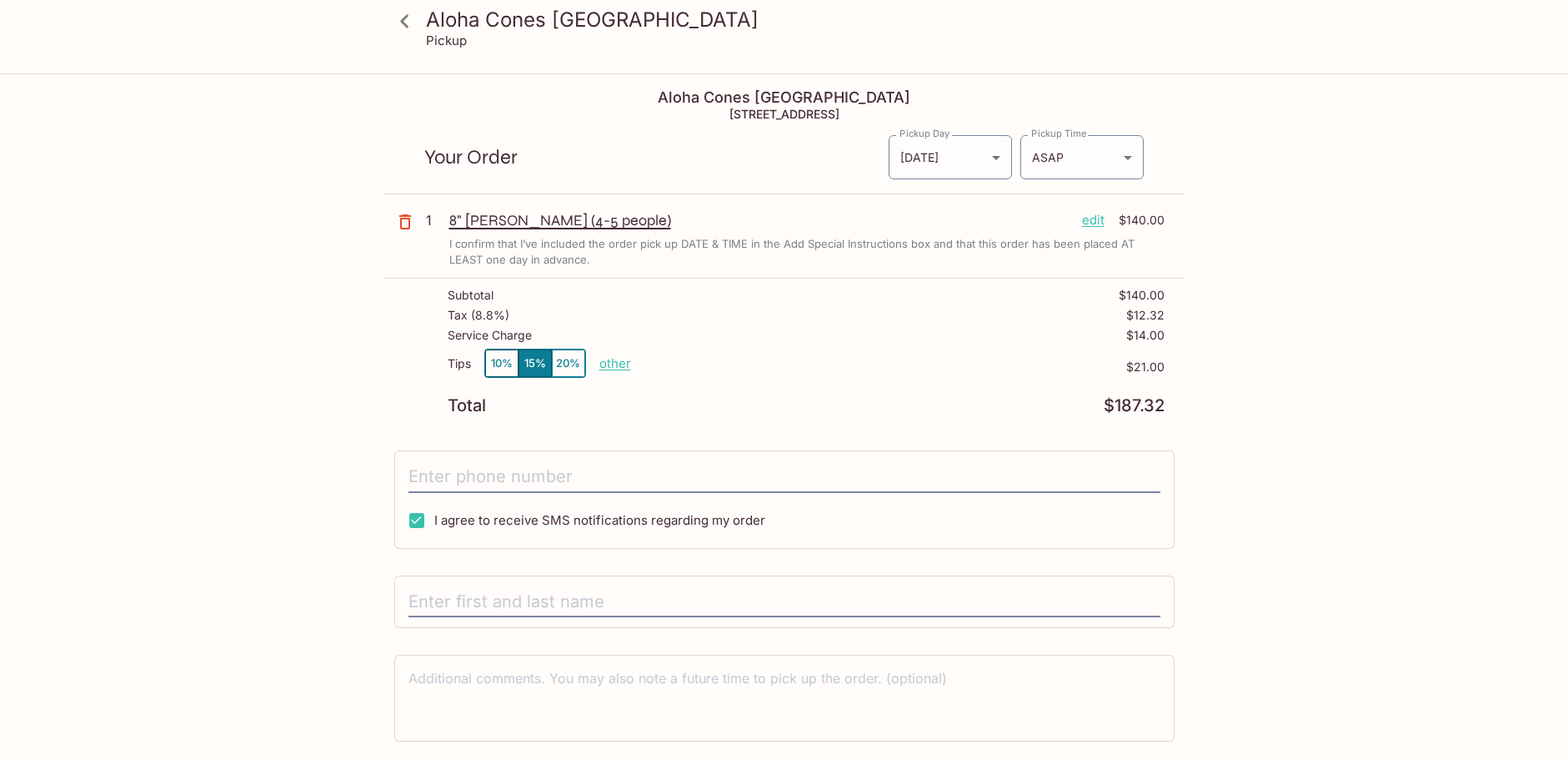
click at [490, 219] on p "8" [PERSON_NAME] (4-5 people)" at bounding box center [759, 220] width 619 height 18
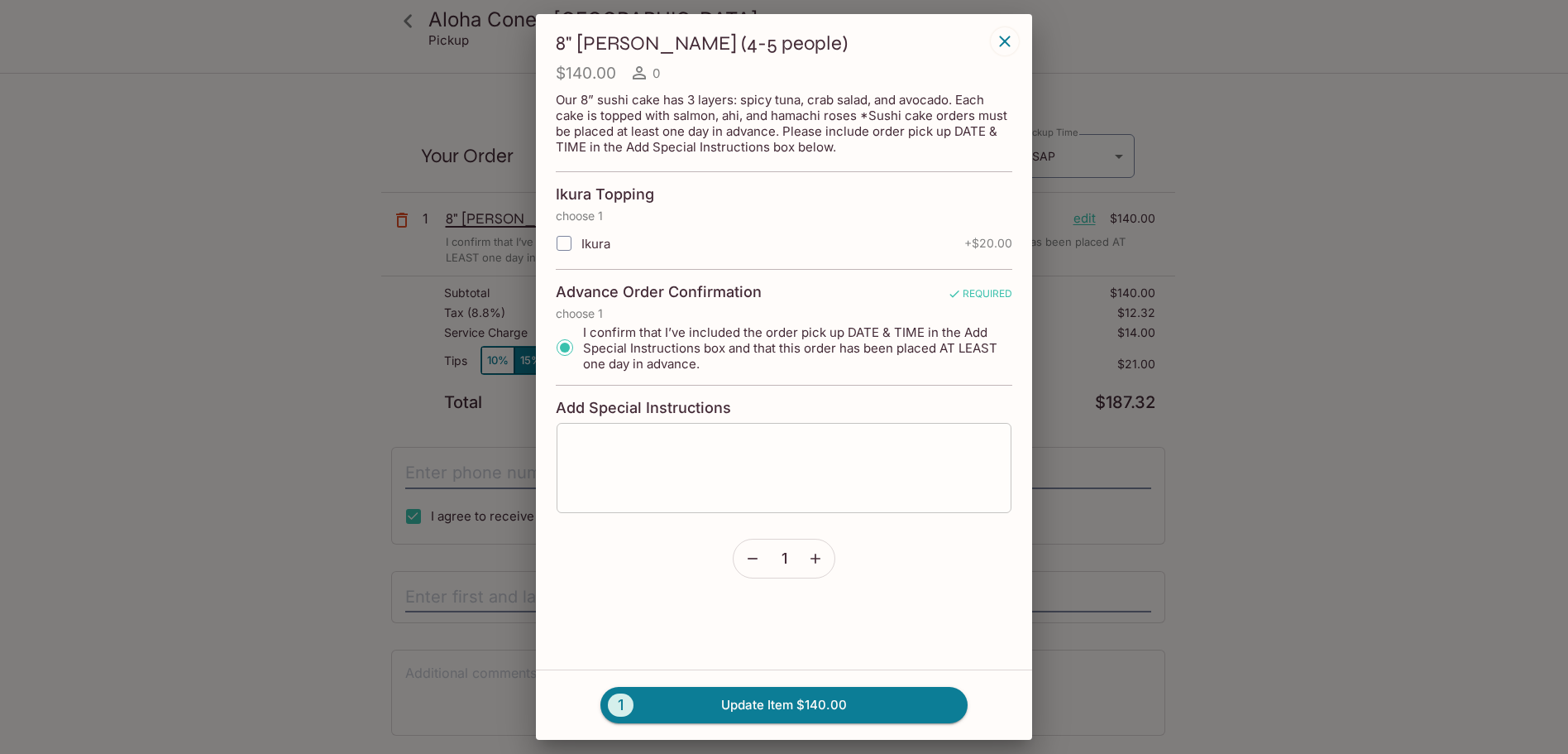
click at [688, 465] on textarea at bounding box center [784, 467] width 432 height 63
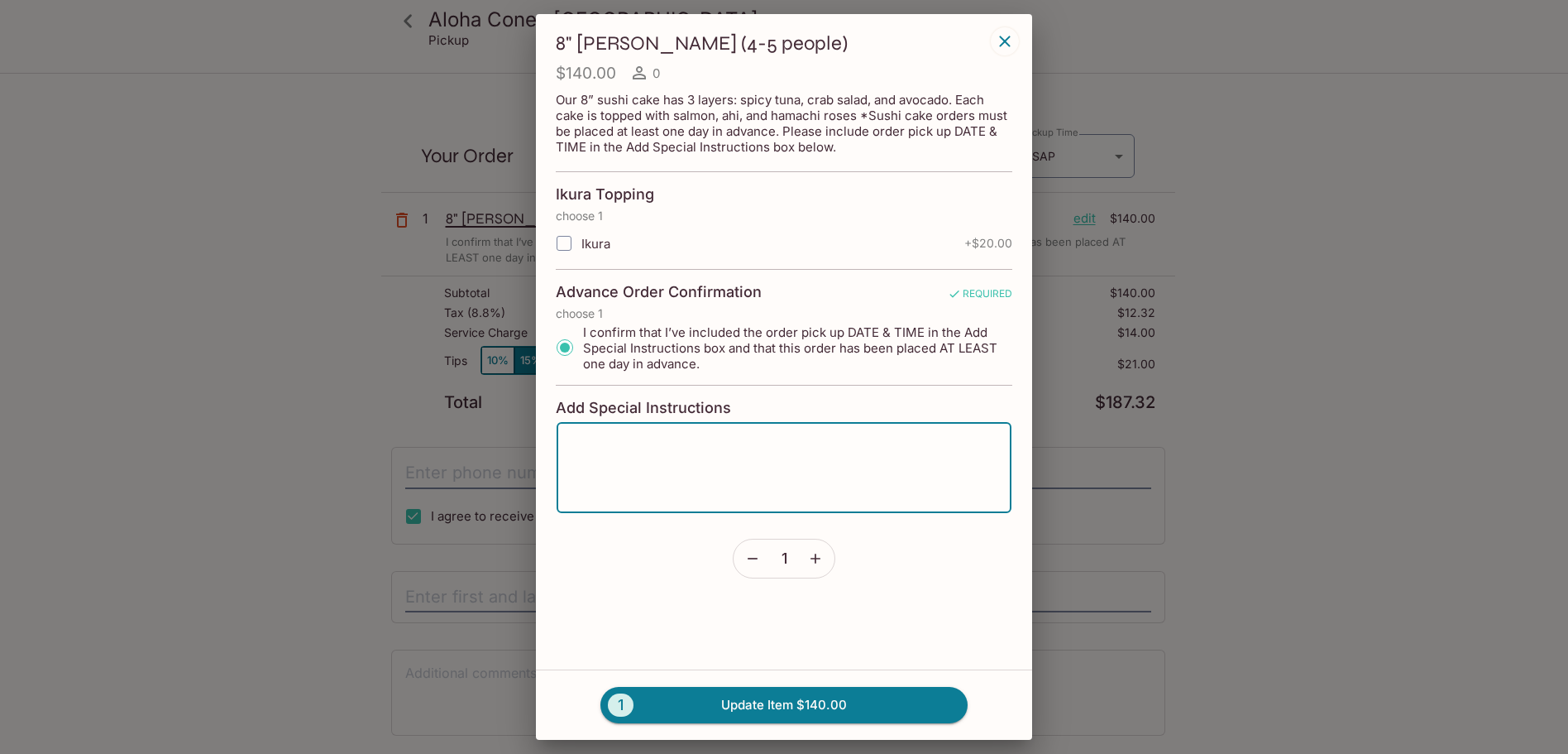
paste textarea "Order placed [DATE]. Pick up [DATE][DATE] 2pm. Pick up by [PERSON_NAME] or [PER…"
click at [814, 457] on textarea "Order placed [DATE]. Pick up [DATE][DATE] 2pm. Pick up by [PERSON_NAME] or [PER…" at bounding box center [784, 467] width 432 height 63
type textarea "Order placed [DATE]. Pick up [DATE][DATE] 2pm. Pick up by [PERSON_NAME] or [PER…"
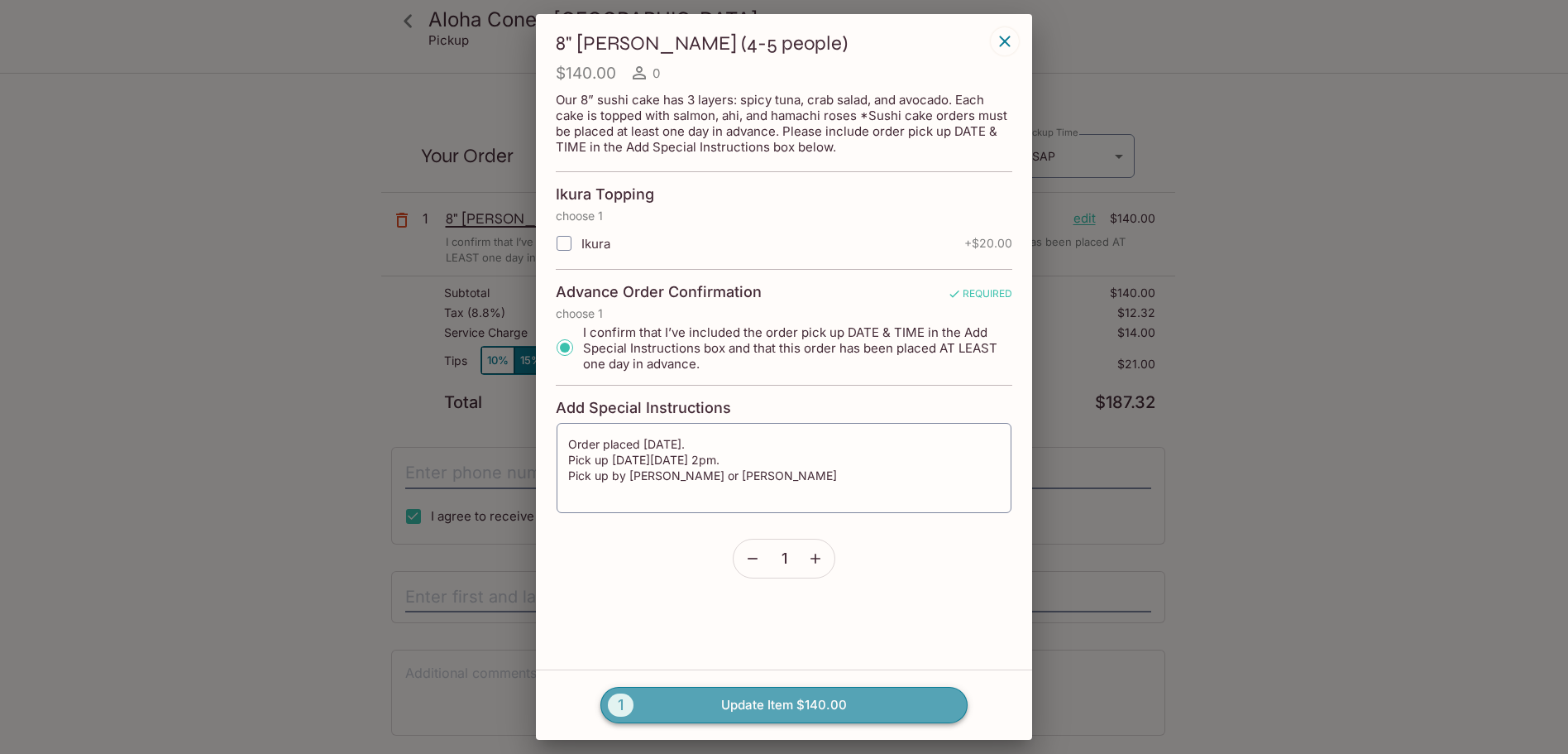
click at [796, 705] on button "1 Update Item $140.00" at bounding box center [784, 705] width 367 height 36
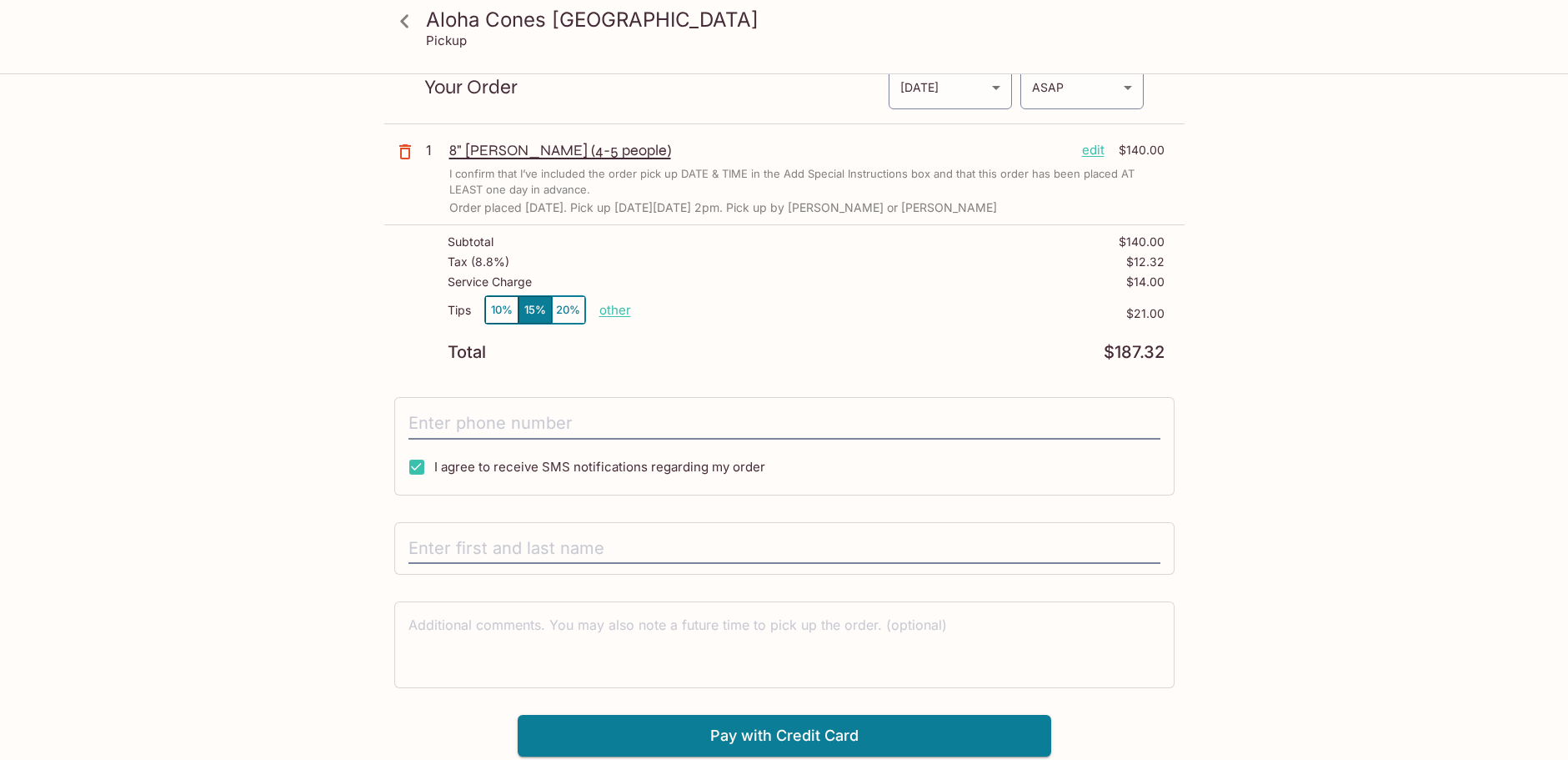
scroll to position [75, 0]
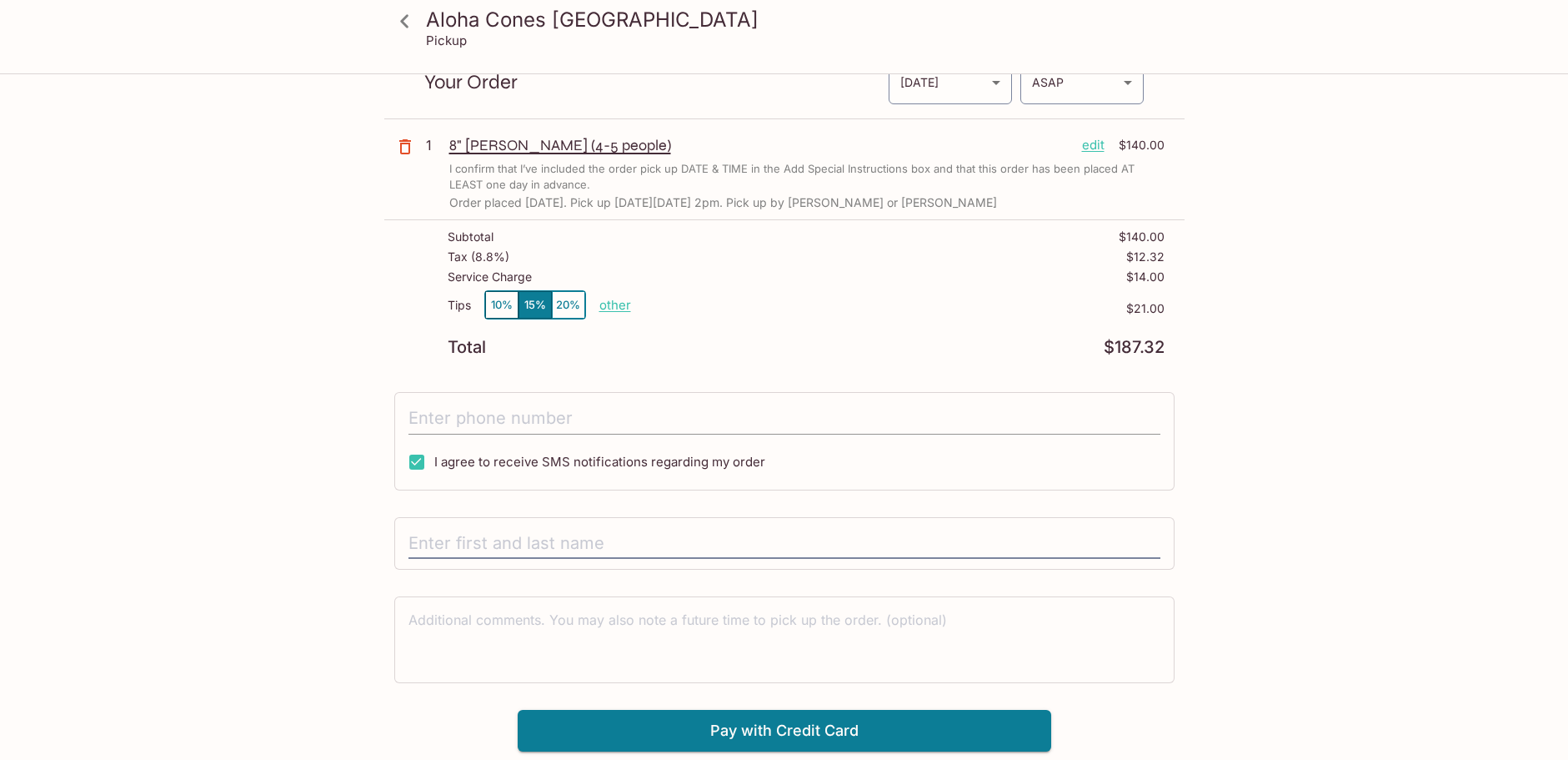
click at [606, 407] on input "tel" at bounding box center [784, 418] width 752 height 32
type input "[PHONE_NUMBER]"
click at [408, 25] on icon at bounding box center [405, 21] width 29 height 29
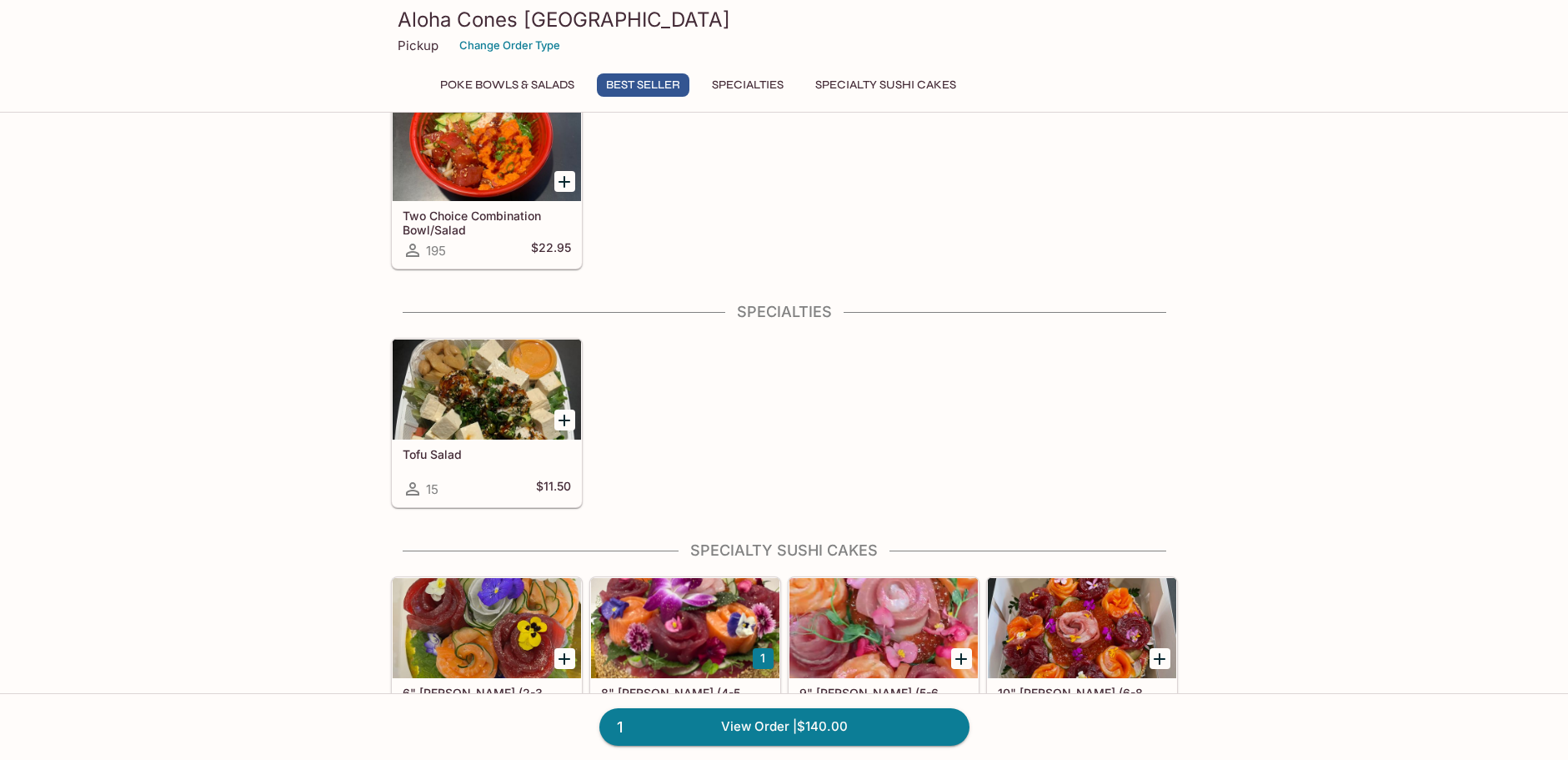
scroll to position [668, 0]
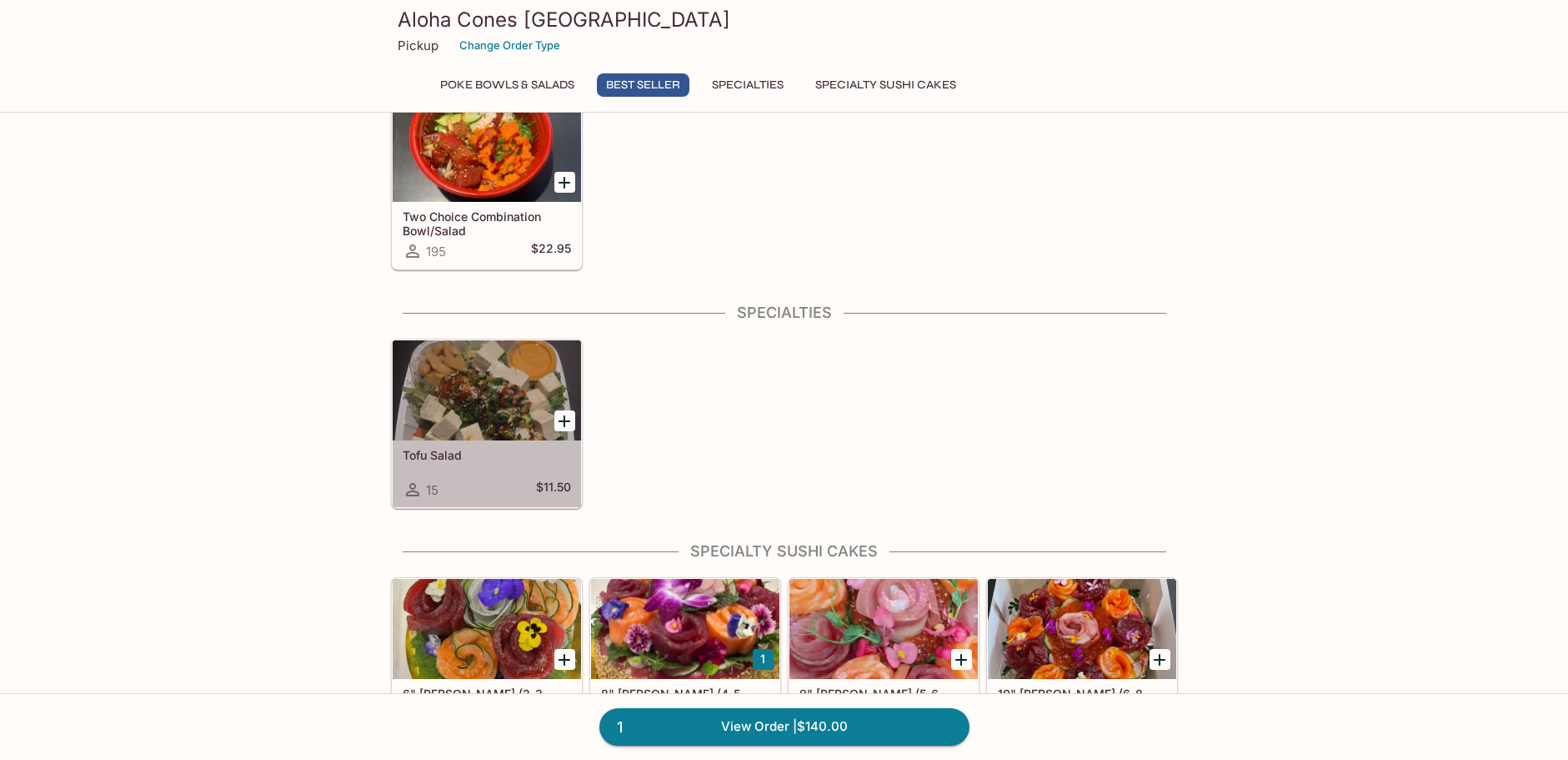
click at [500, 416] on div at bounding box center [487, 390] width 189 height 100
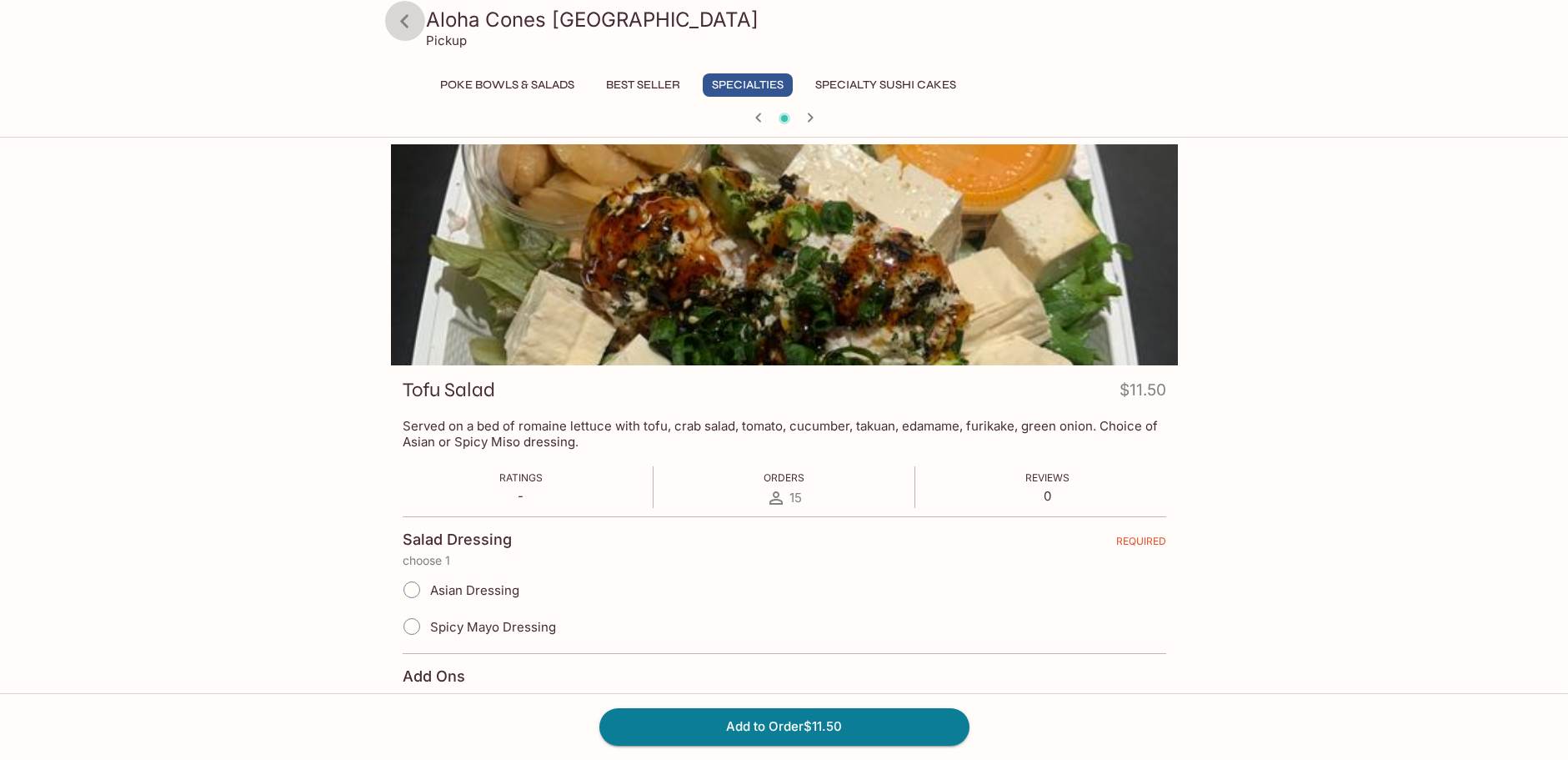
click at [406, 10] on icon at bounding box center [405, 21] width 29 height 29
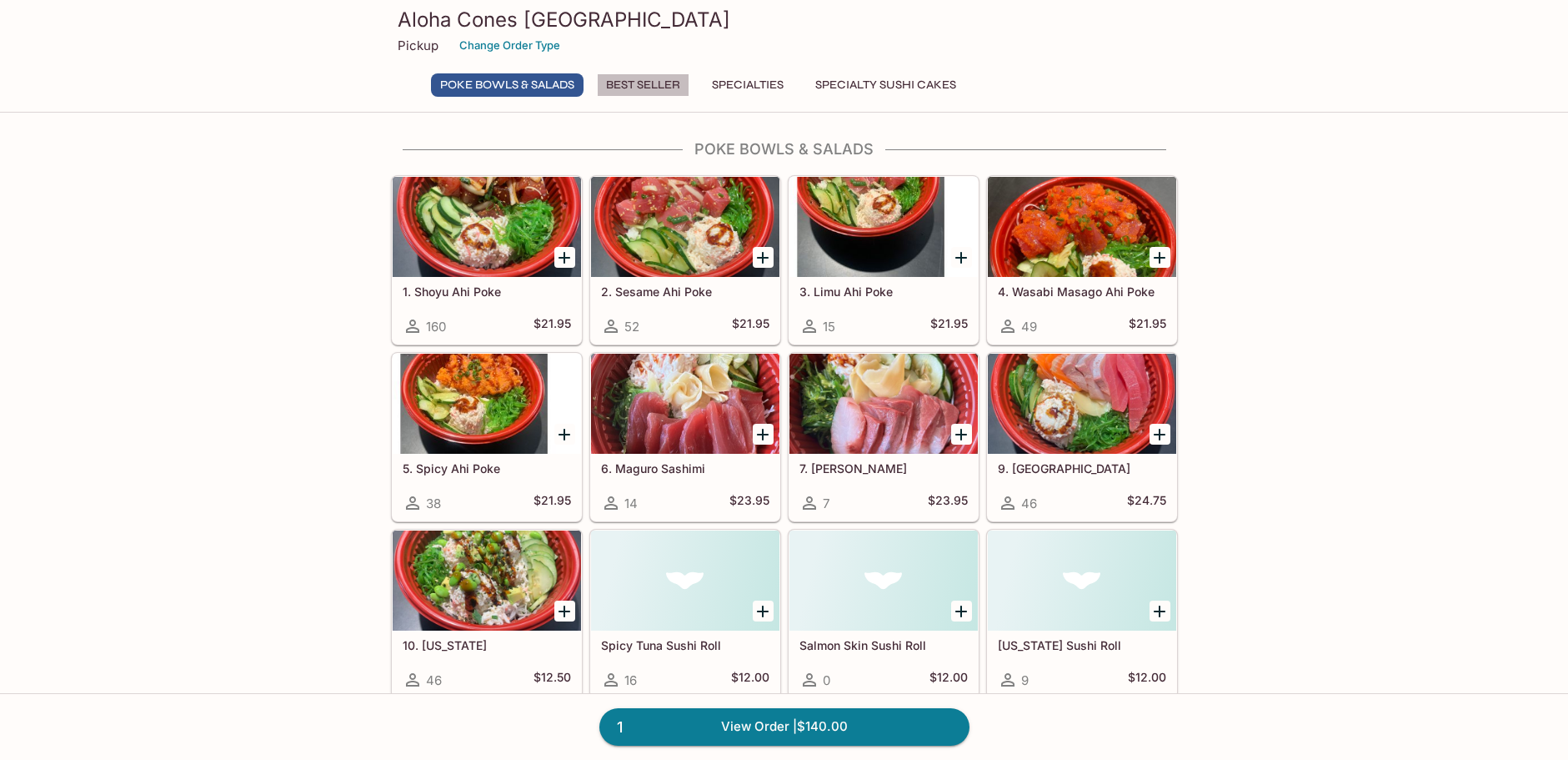
click at [620, 83] on button "Best Seller" at bounding box center [643, 85] width 92 height 23
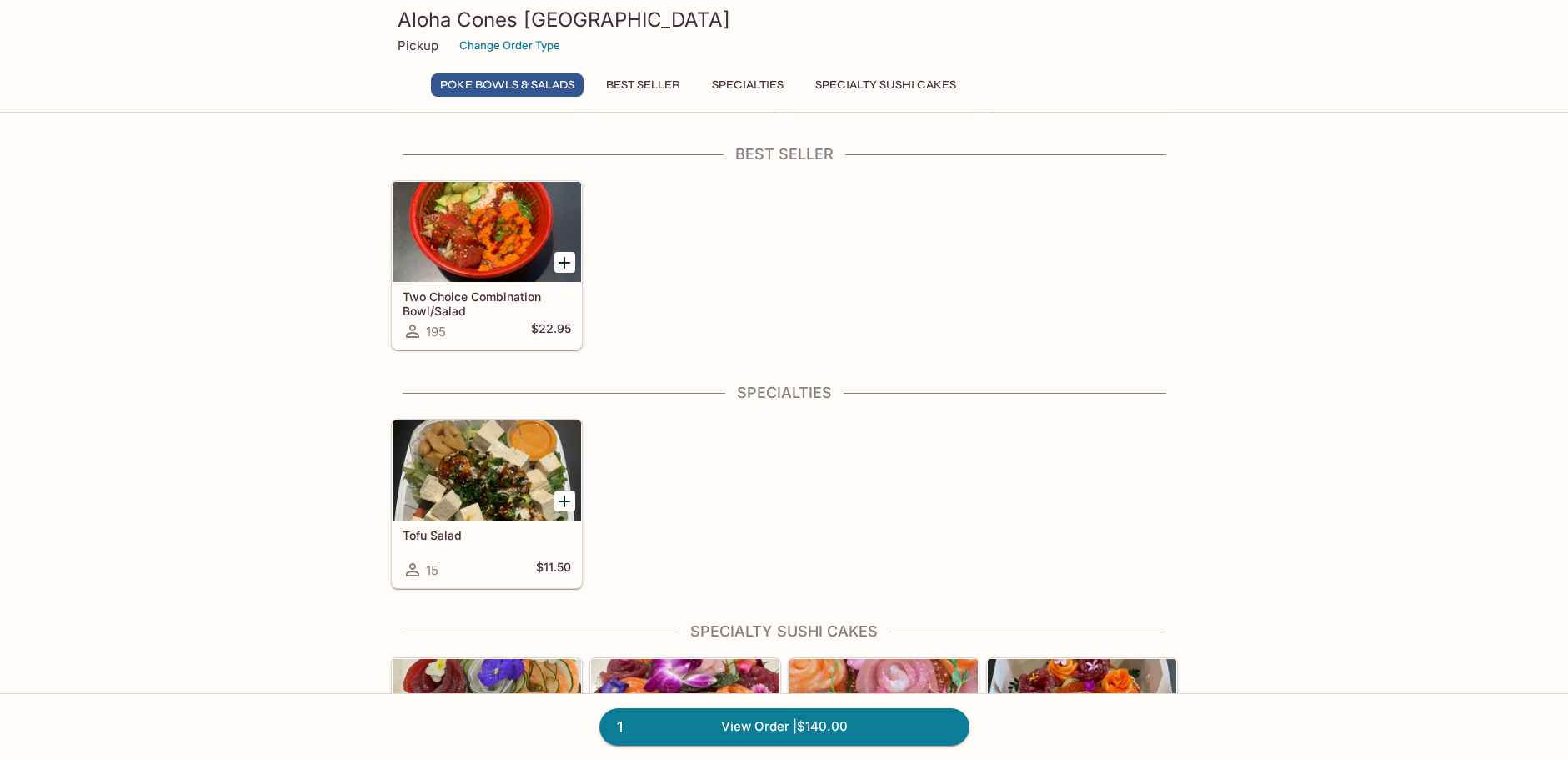
scroll to position [588, 0]
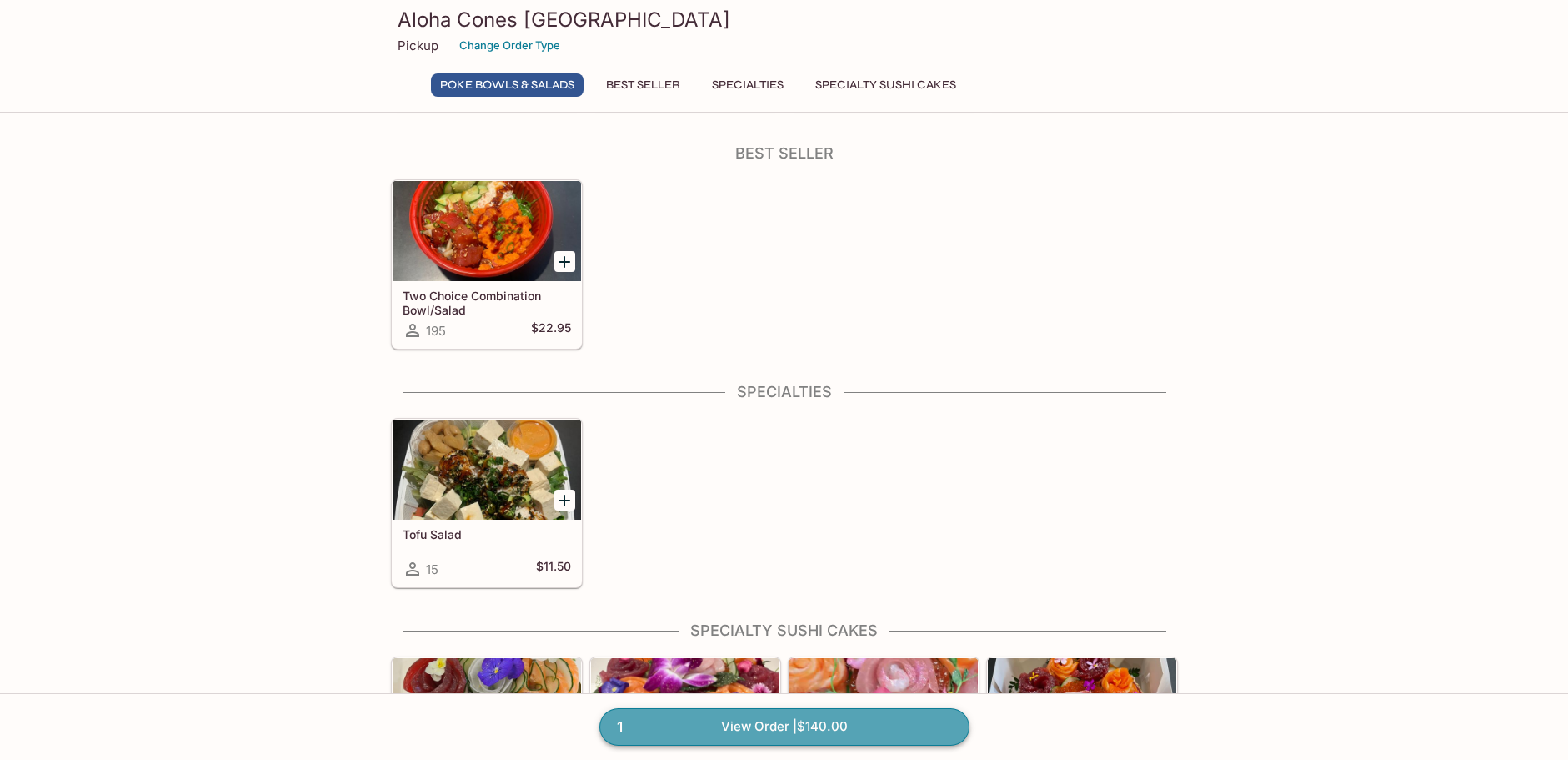
click at [796, 723] on link "1 View Order | $140.00" at bounding box center [784, 726] width 370 height 37
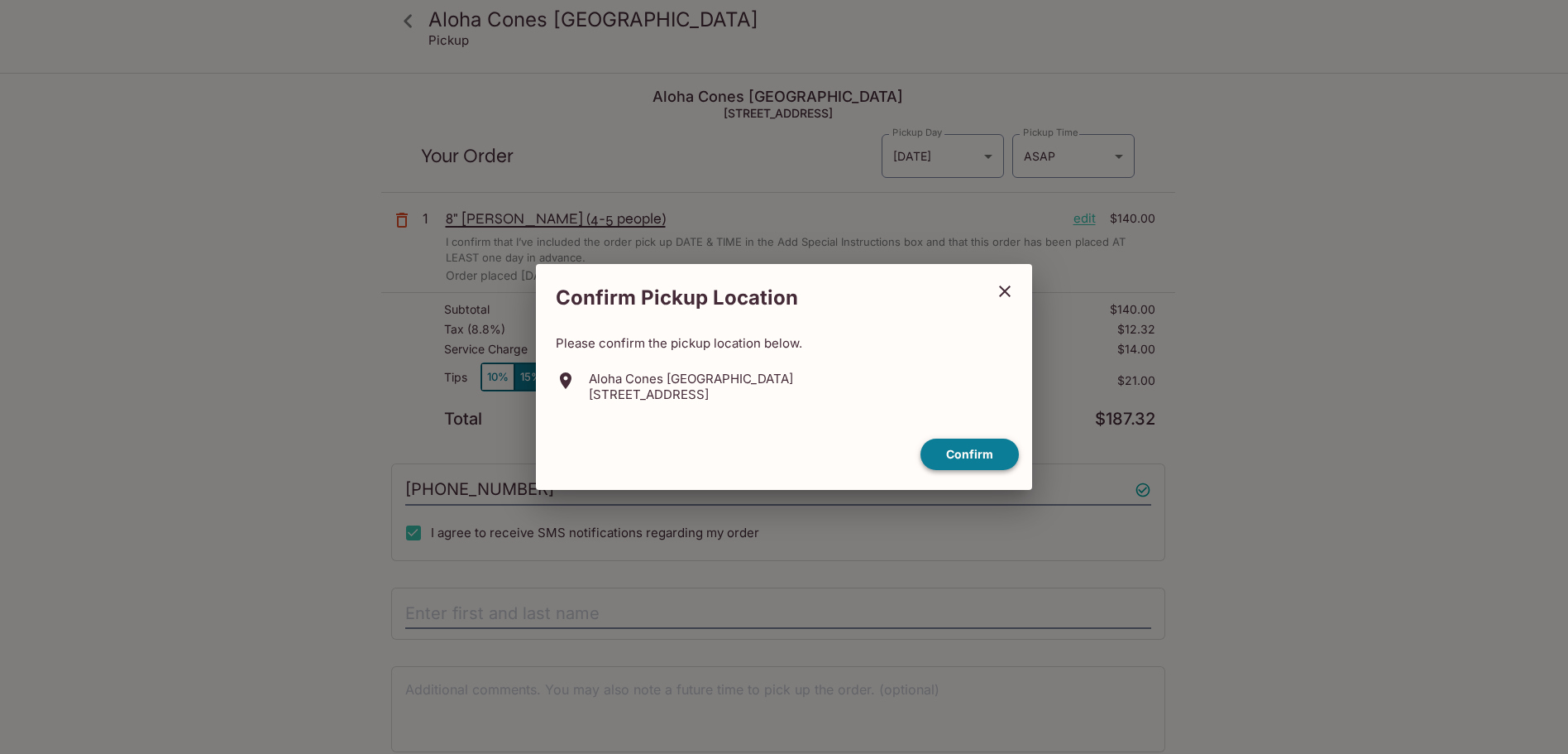
click at [972, 442] on button "Confirm" at bounding box center [970, 455] width 98 height 32
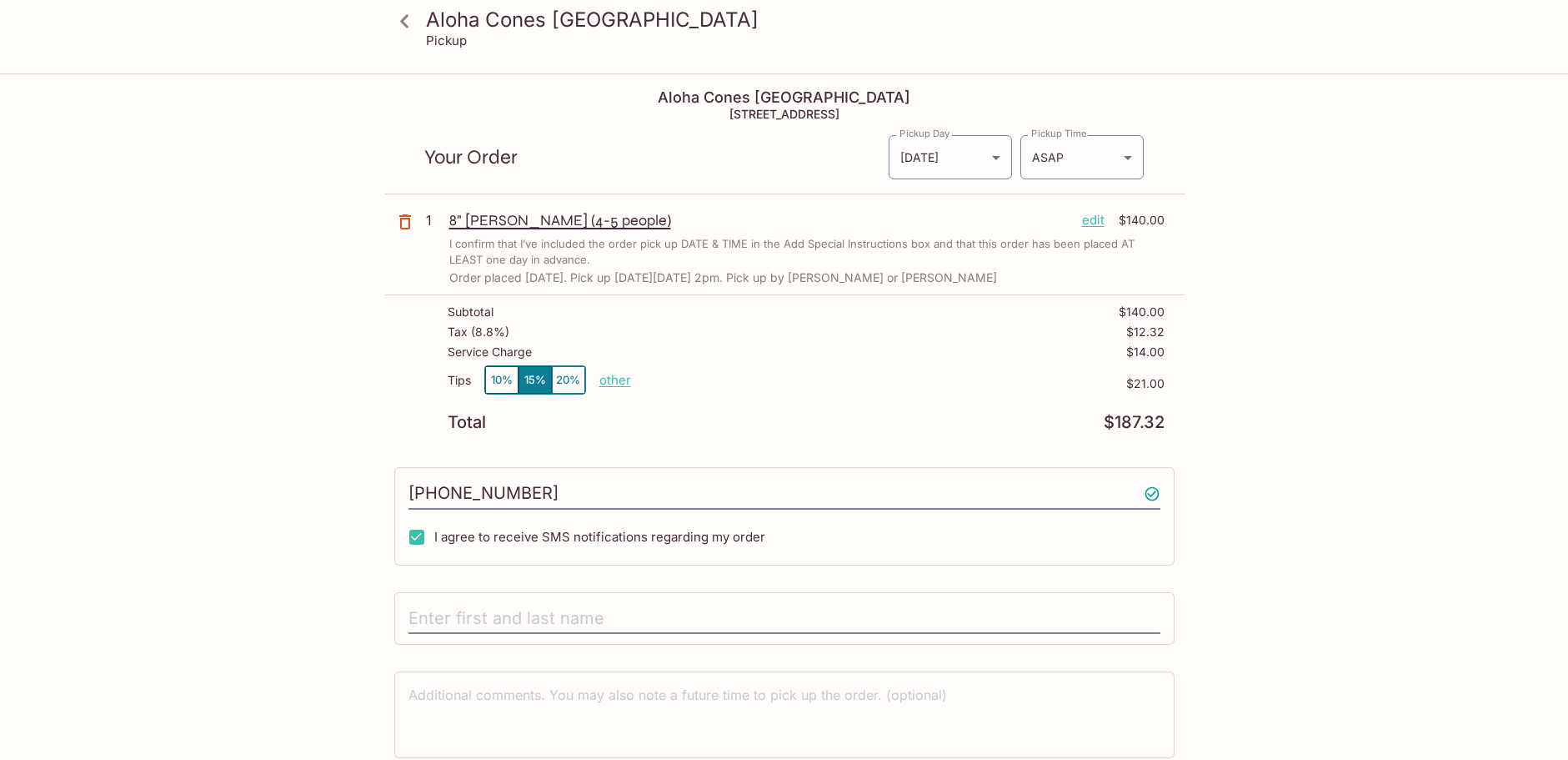
click at [573, 233] on div "8" [PERSON_NAME] (4-5 people) edit $140.00 I confirm that I’ve included the ord…" at bounding box center [807, 248] width 716 height 73
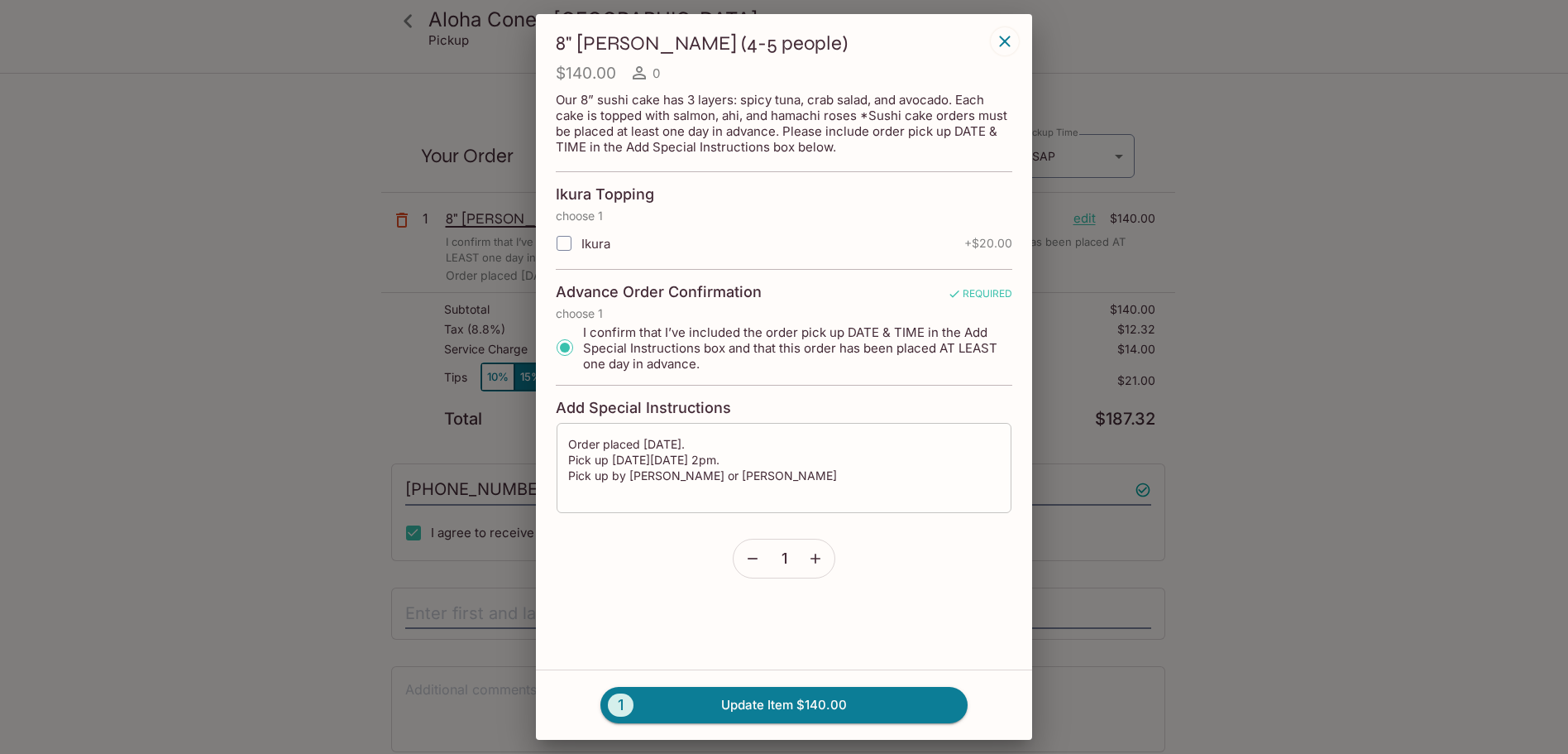
click at [806, 478] on textarea "Order placed [DATE]. Pick up [DATE][DATE] 2pm. Pick up by [PERSON_NAME] or [PER…" at bounding box center [784, 467] width 432 height 63
click at [668, 432] on div "Order placed [DATE]. Pick up [DATE][DATE] 2pm. Pick up by [PERSON_NAME] or [PER…" at bounding box center [784, 468] width 457 height 92
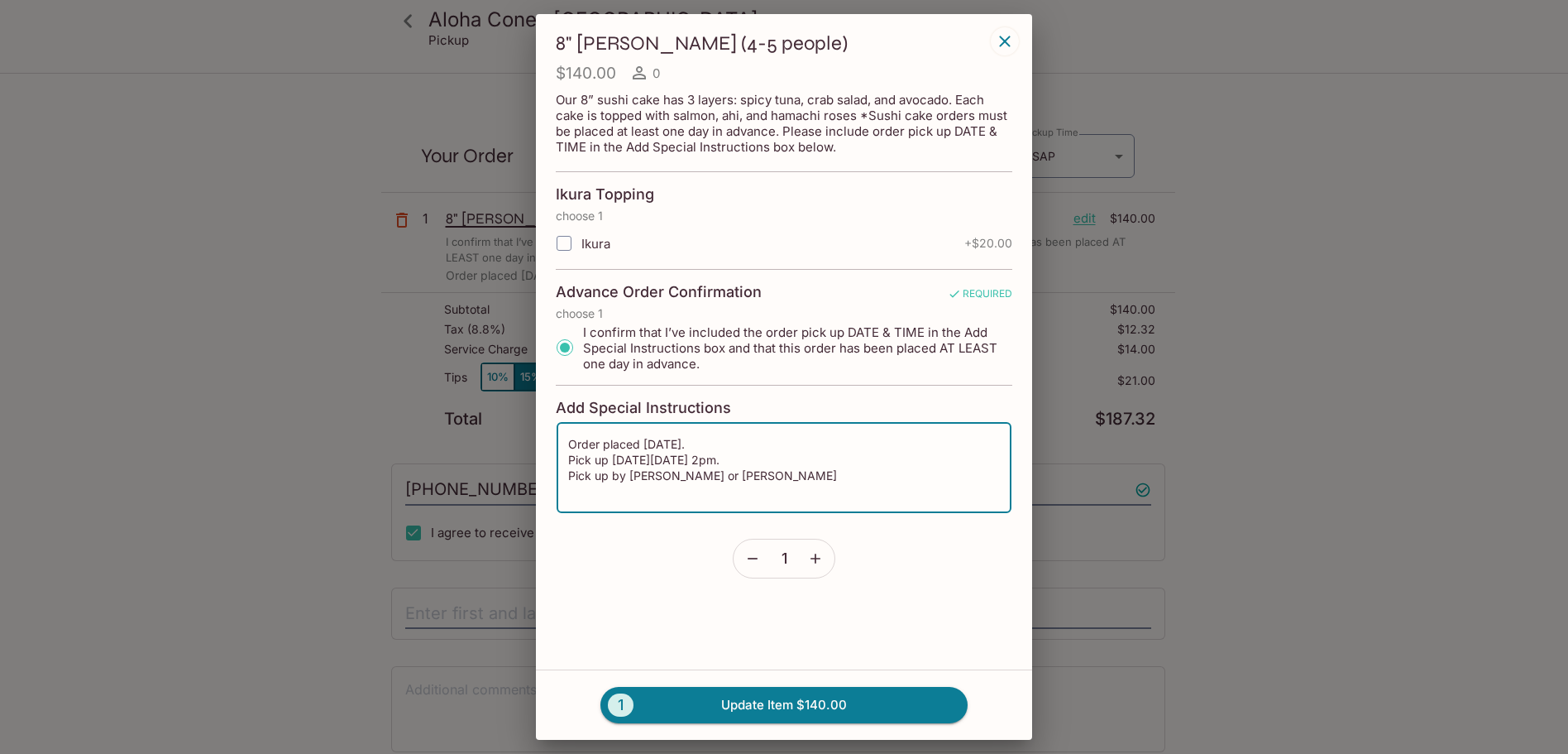
click at [730, 453] on textarea "Order placed [DATE]. Pick up [DATE][DATE] 2pm. Pick up by [PERSON_NAME] or [PER…" at bounding box center [784, 467] width 432 height 63
click at [746, 451] on textarea "Order placed [DATE]. Pick up [DATE][DATE] 2pm. Pick up by [PERSON_NAME] or [PER…" at bounding box center [784, 467] width 432 height 63
click at [785, 446] on textarea "Order placed [DATE]. Request more salmon and Hamachi than Ahi. Pick up [DATE][D…" at bounding box center [784, 467] width 432 height 63
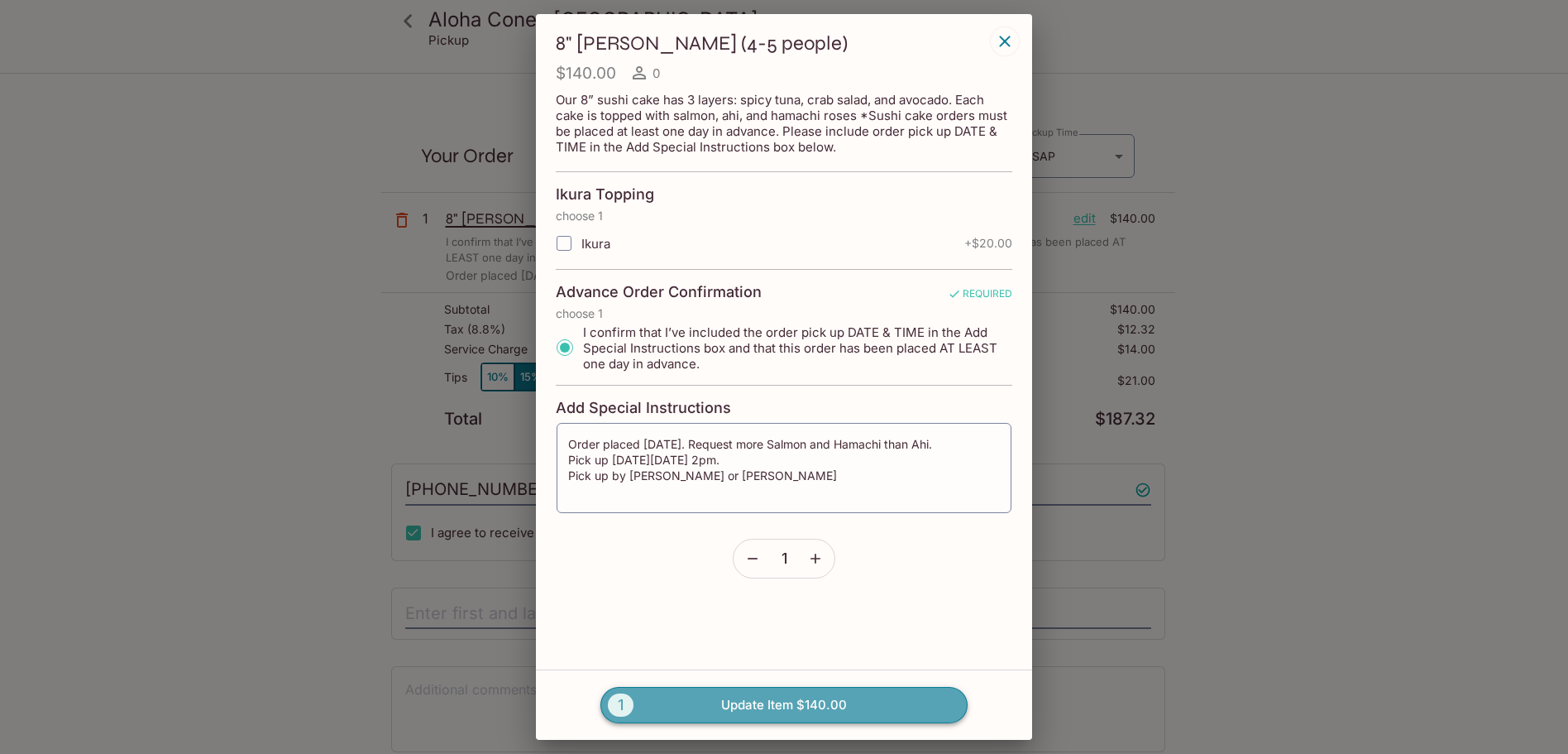
click at [827, 708] on button "1 Update Item $140.00" at bounding box center [784, 705] width 367 height 36
type textarea "Order placed [DATE]. Pick up [DATE][DATE] 2pm. Pick up by [PERSON_NAME] or [PER…"
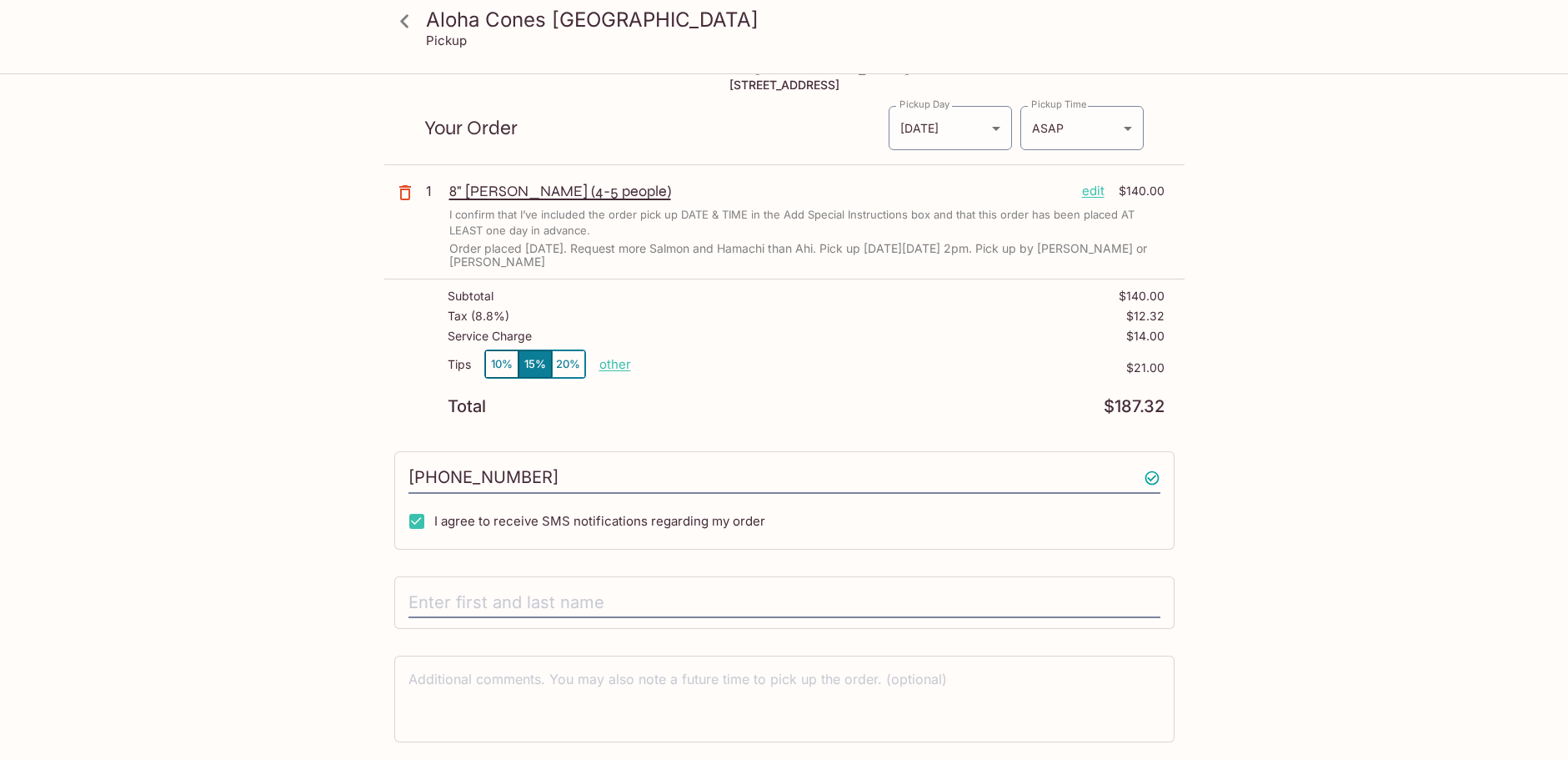
scroll to position [80, 0]
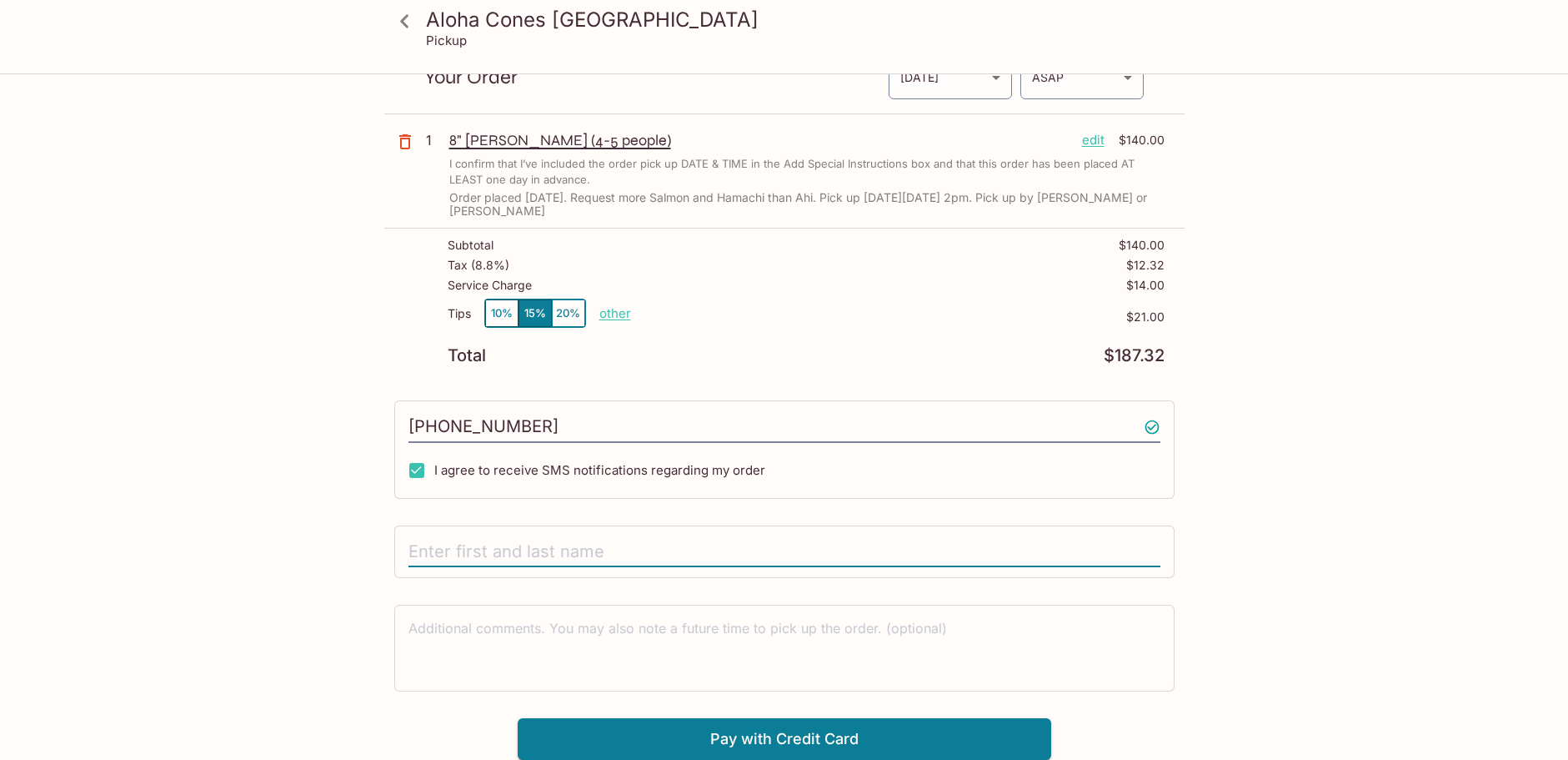
click at [610, 556] on input "text" at bounding box center [784, 552] width 752 height 32
type input "[PERSON_NAME]"
click at [663, 633] on textarea at bounding box center [784, 647] width 752 height 58
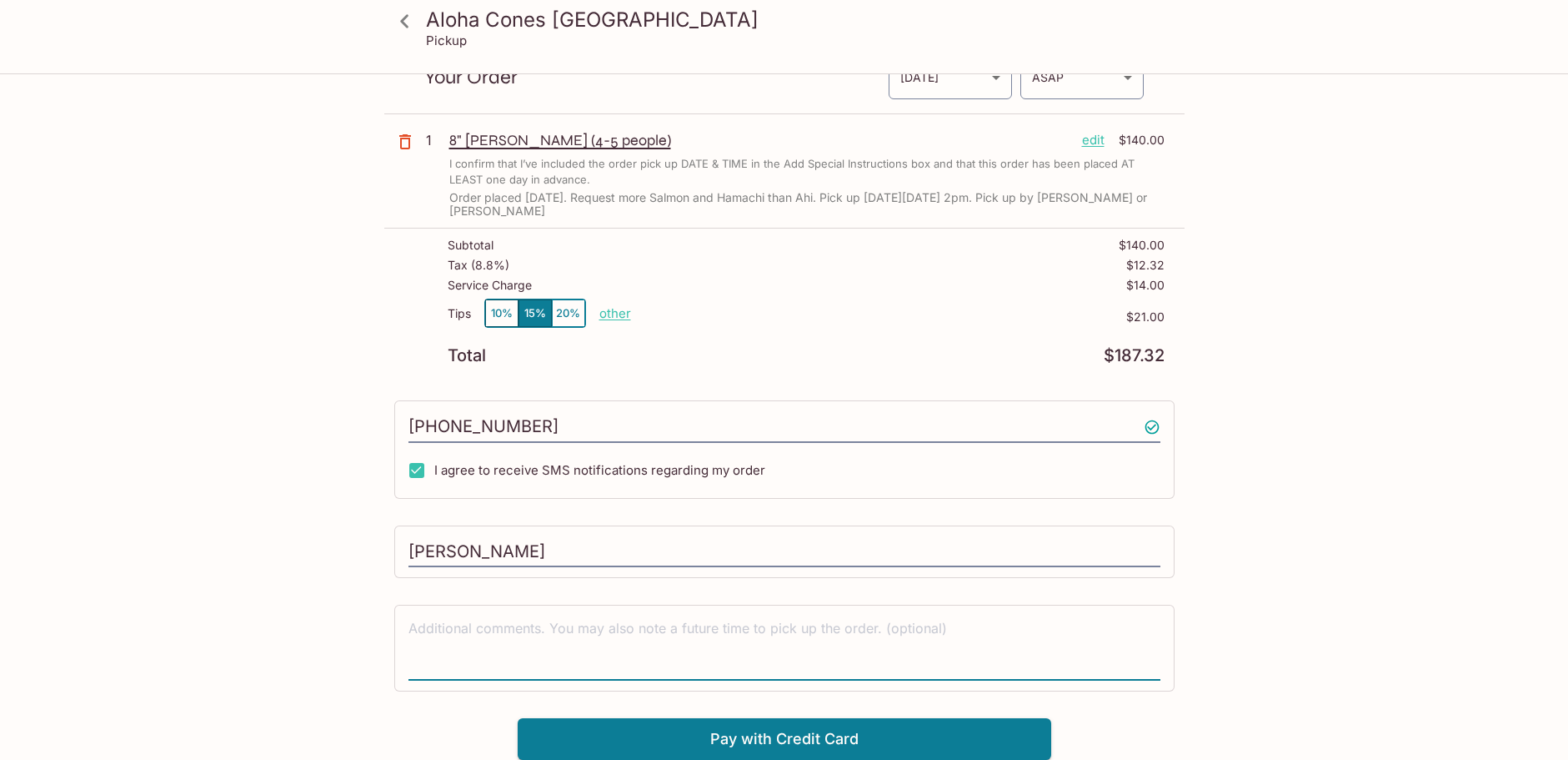
paste textarea "Order placed [DATE]. Pick up [DATE][DATE] 2pm. Pick up by [PERSON_NAME] or [PER…"
type textarea "Order placed [DATE]. Pick up [DATE][DATE] 2pm. Pick up by [PERSON_NAME] or [PER…"
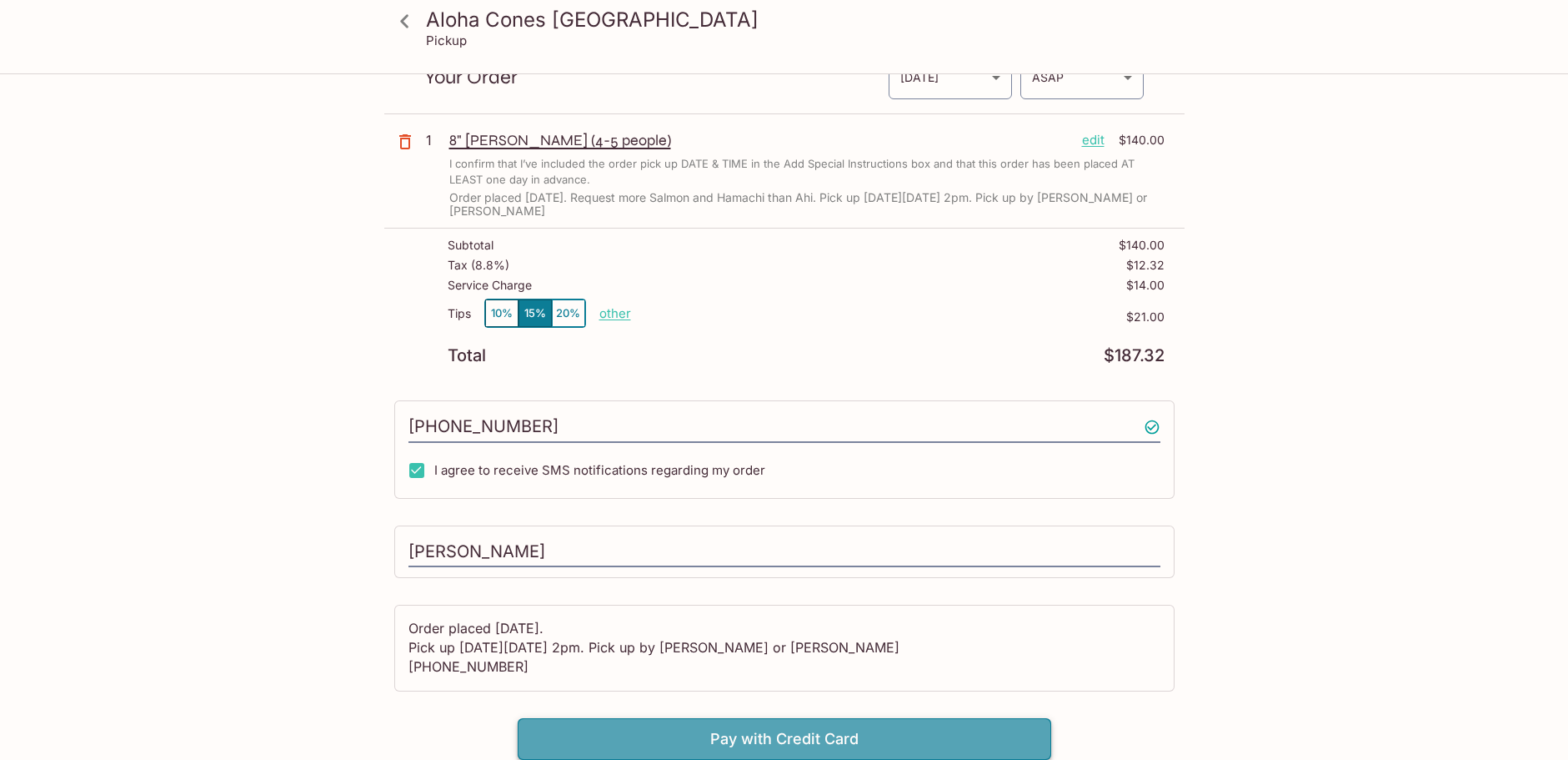
click at [924, 747] on button "Pay with Credit Card" at bounding box center [785, 738] width 534 height 41
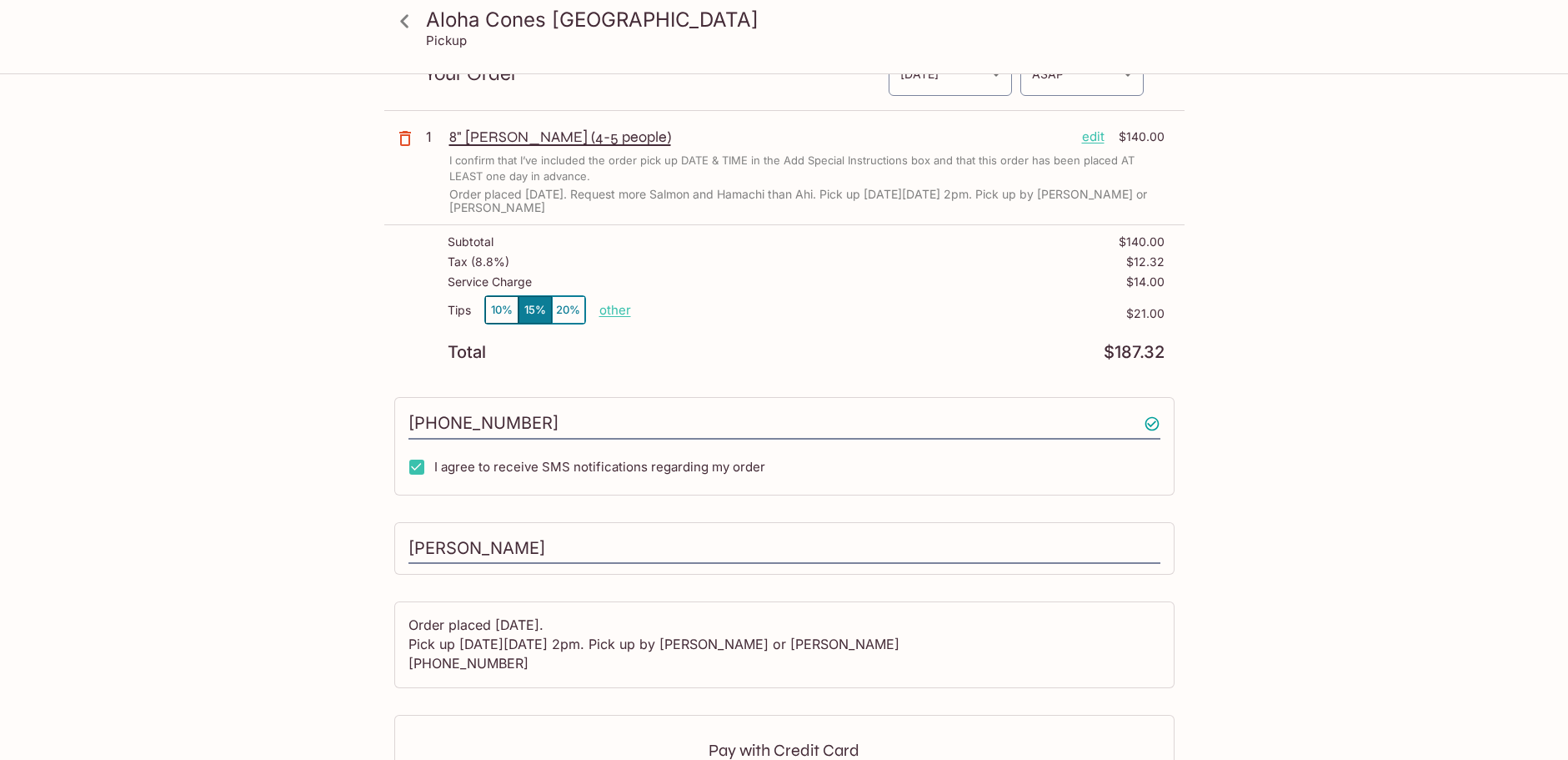
scroll to position [0, 0]
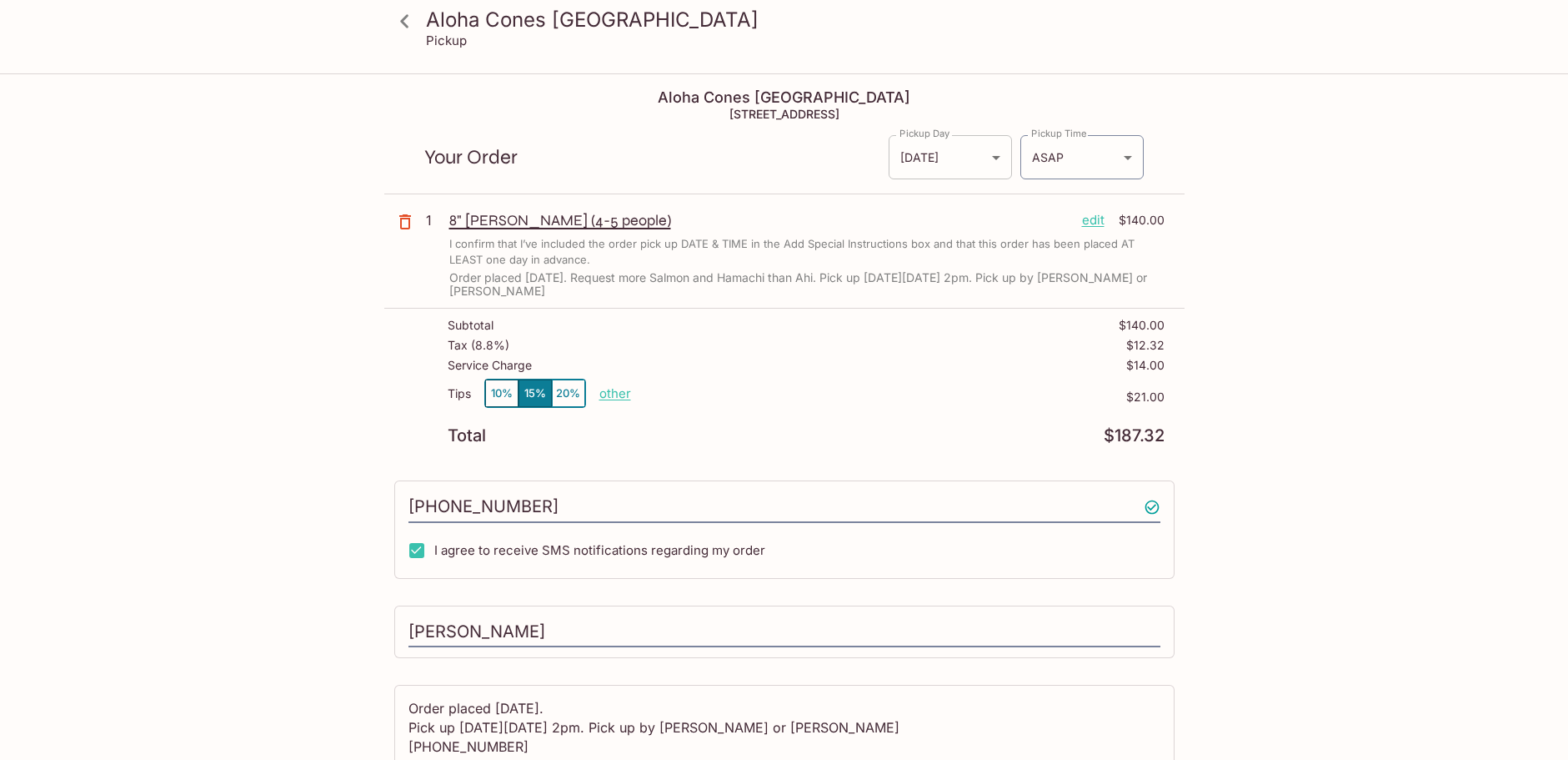
click at [998, 164] on body "Aloha Cones [GEOGRAPHIC_DATA] Pickup Aloha Cones [GEOGRAPHIC_DATA] [STREET_ADDR…" at bounding box center [784, 455] width 1568 height 760
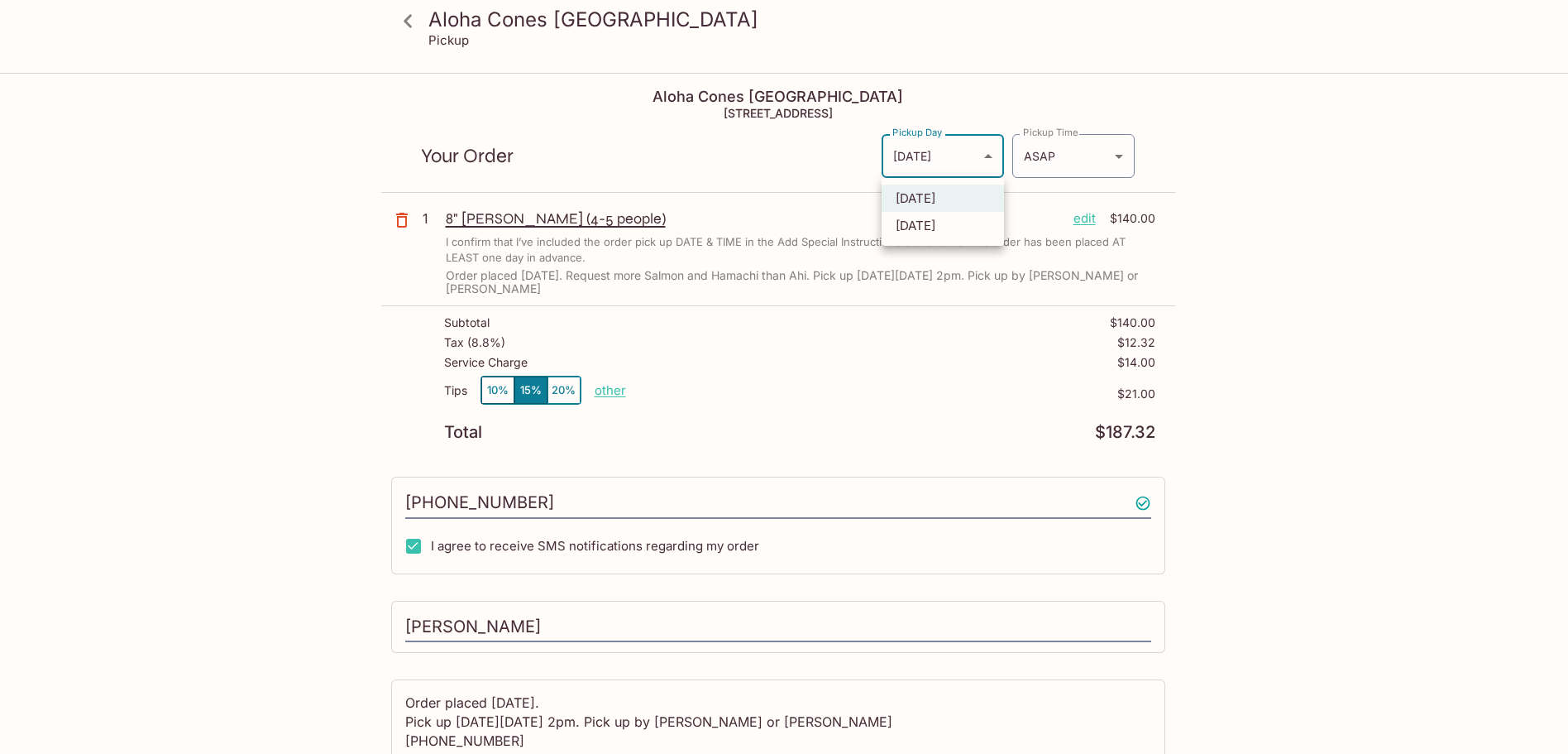
click at [804, 164] on div at bounding box center [784, 377] width 1568 height 754
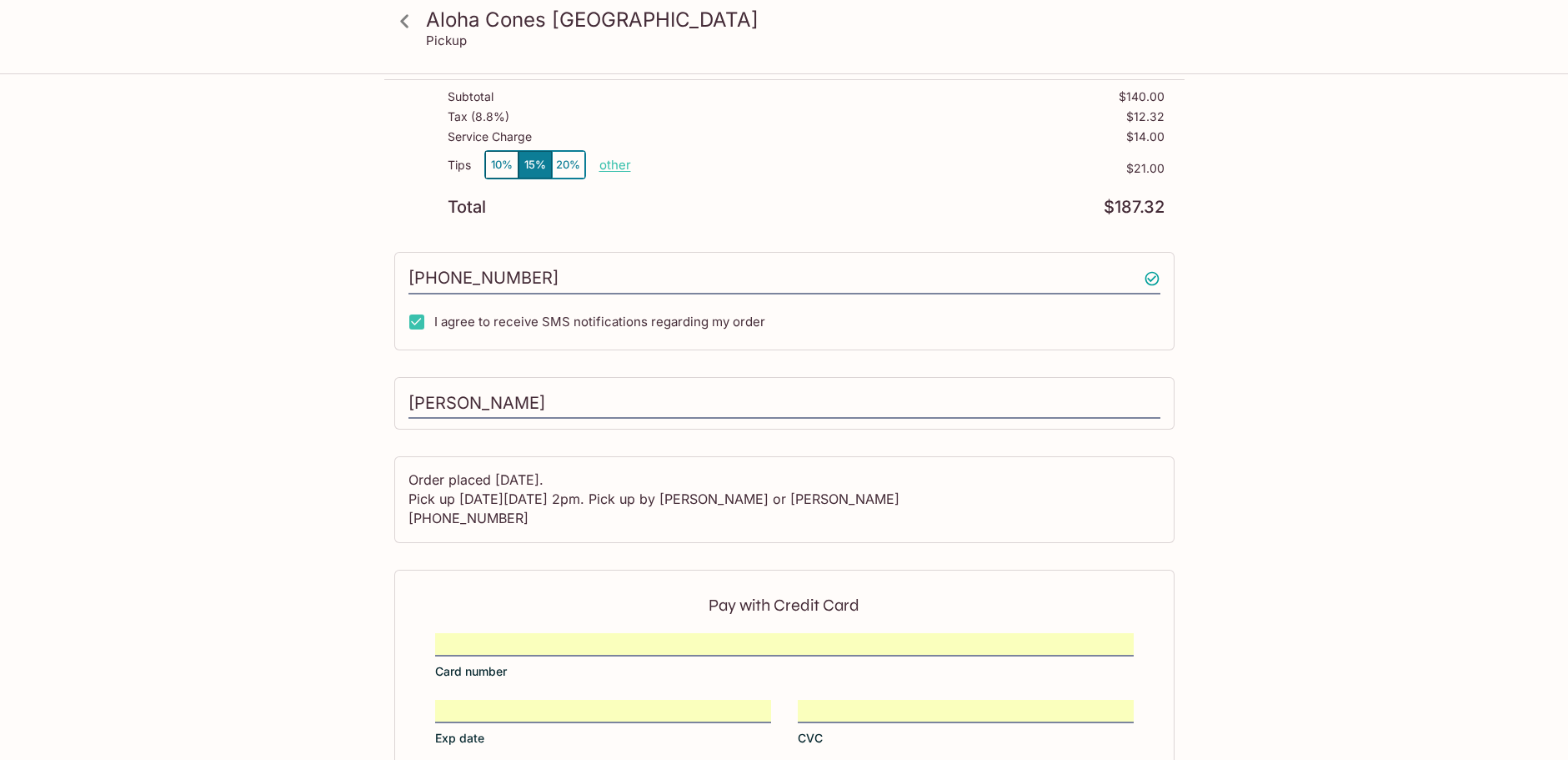
scroll to position [330, 0]
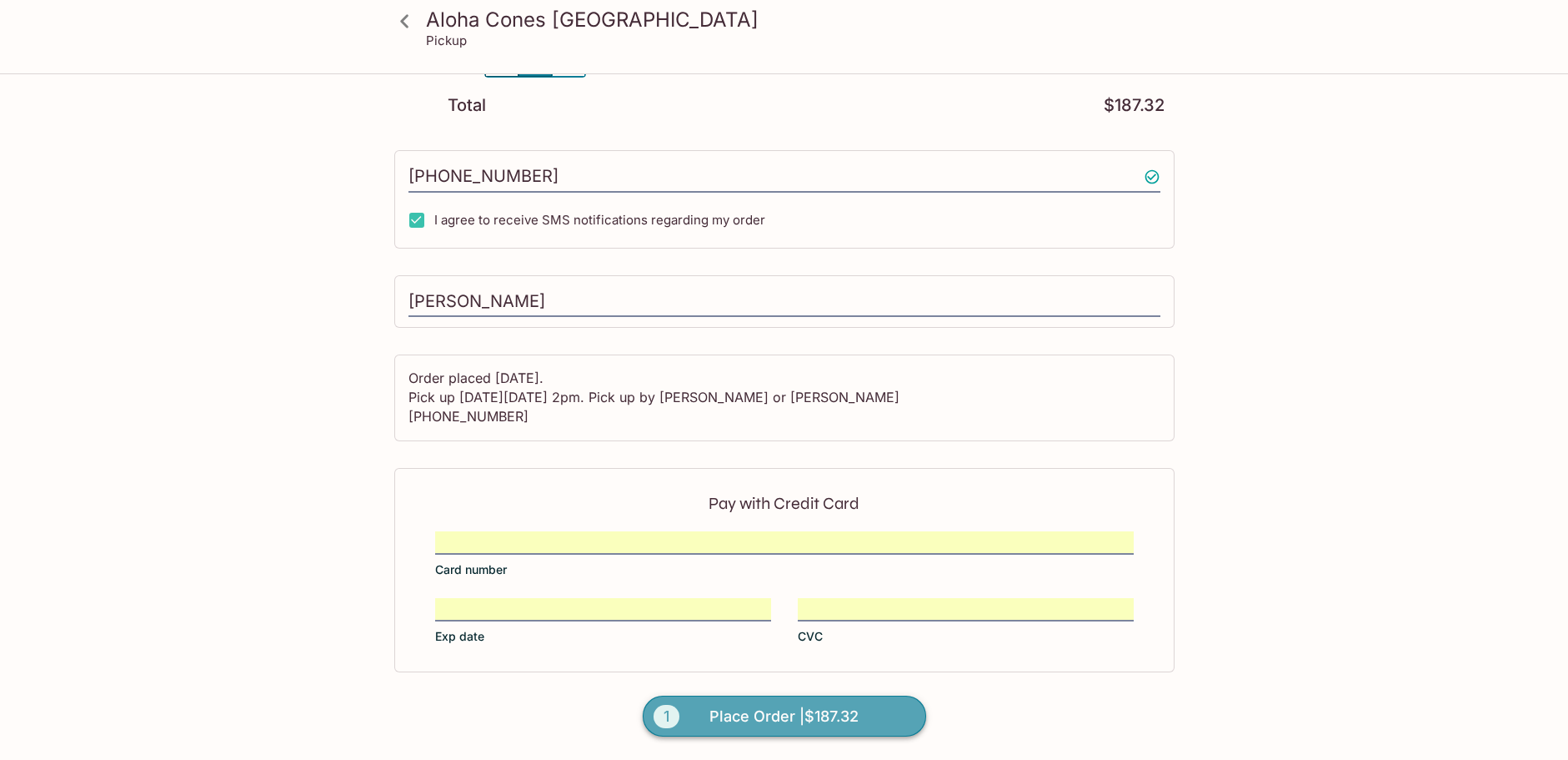
click at [767, 725] on span "Place Order | $187.32" at bounding box center [784, 717] width 149 height 27
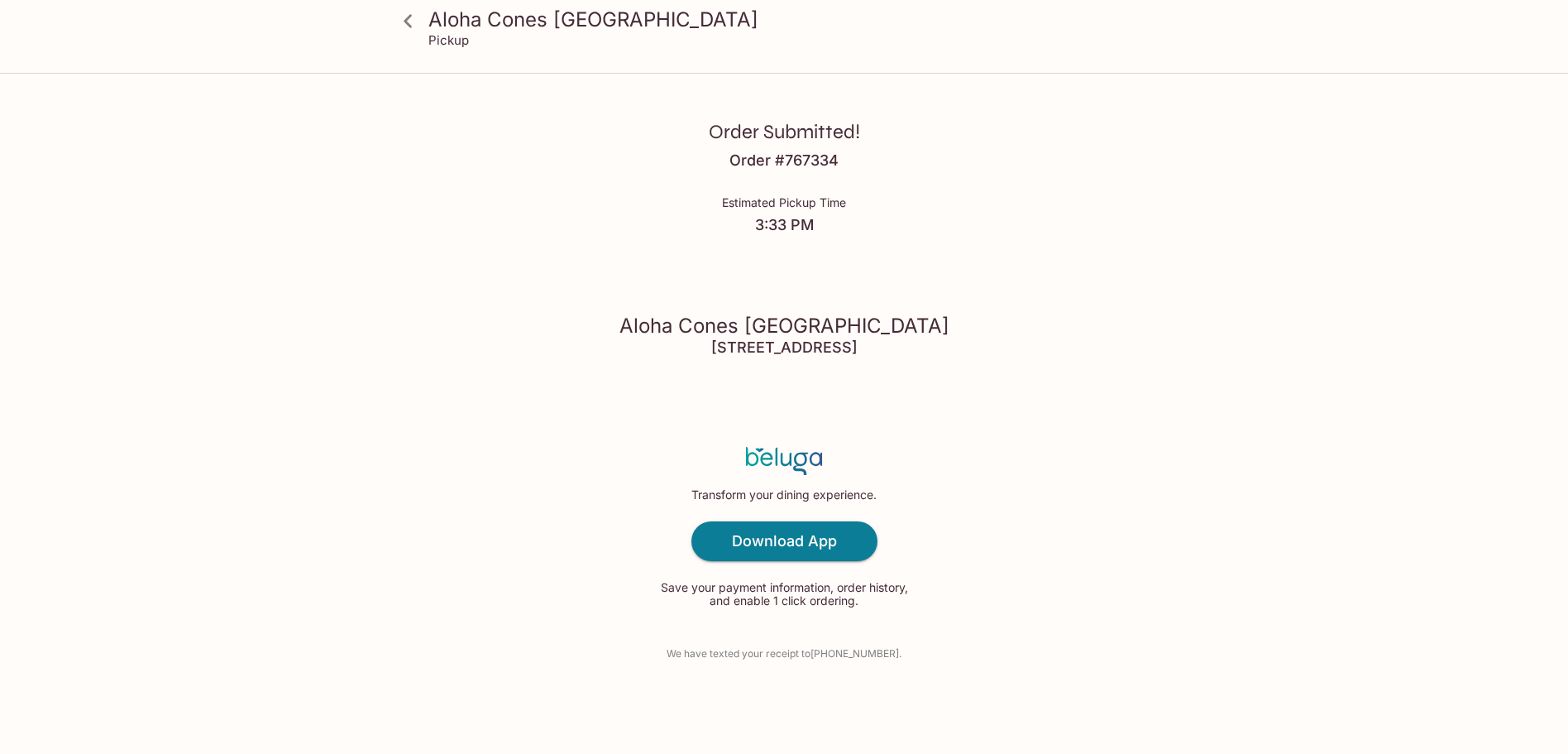
click at [403, 19] on icon at bounding box center [408, 21] width 29 height 29
